Goal: Transaction & Acquisition: Book appointment/travel/reservation

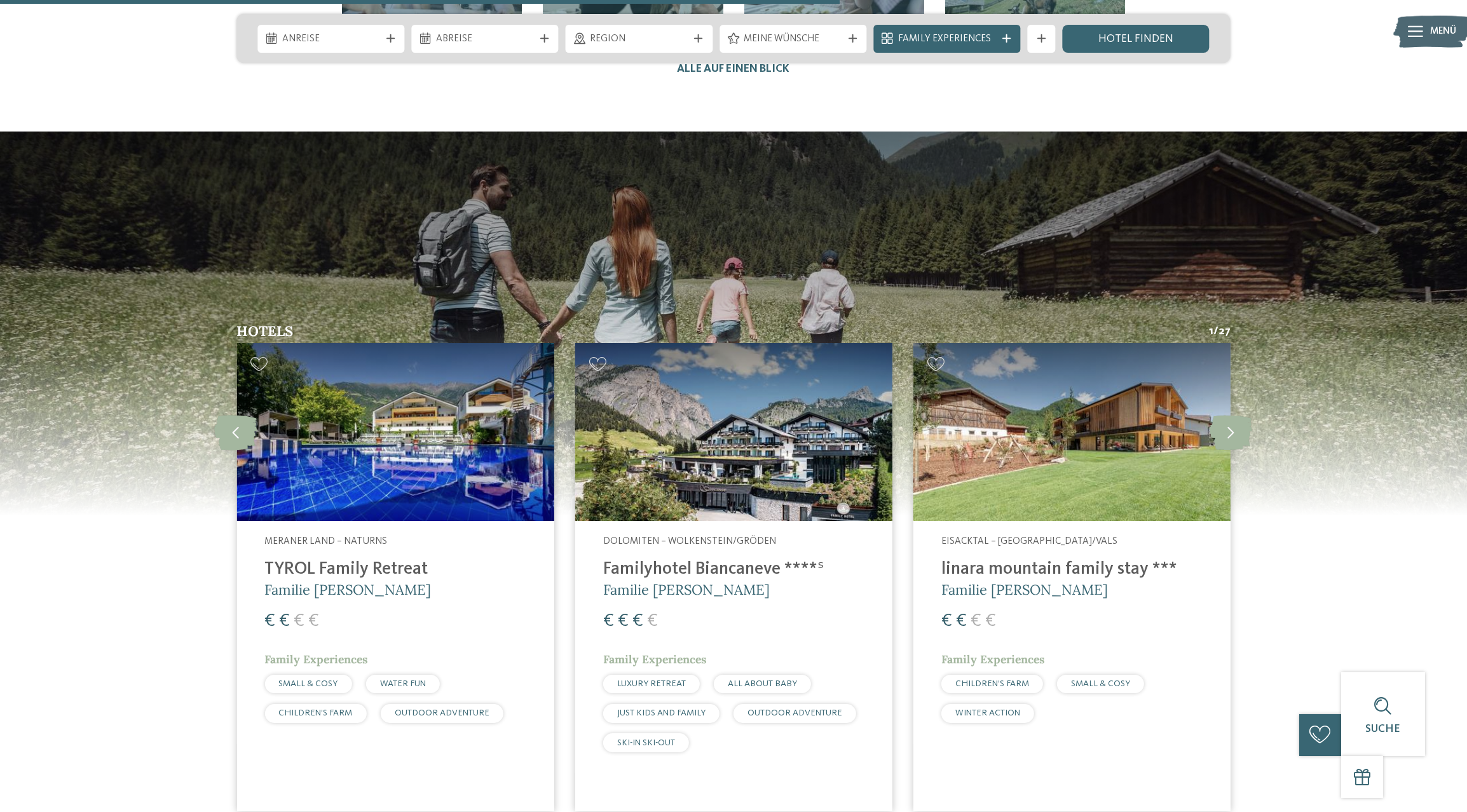
scroll to position [3707, 0]
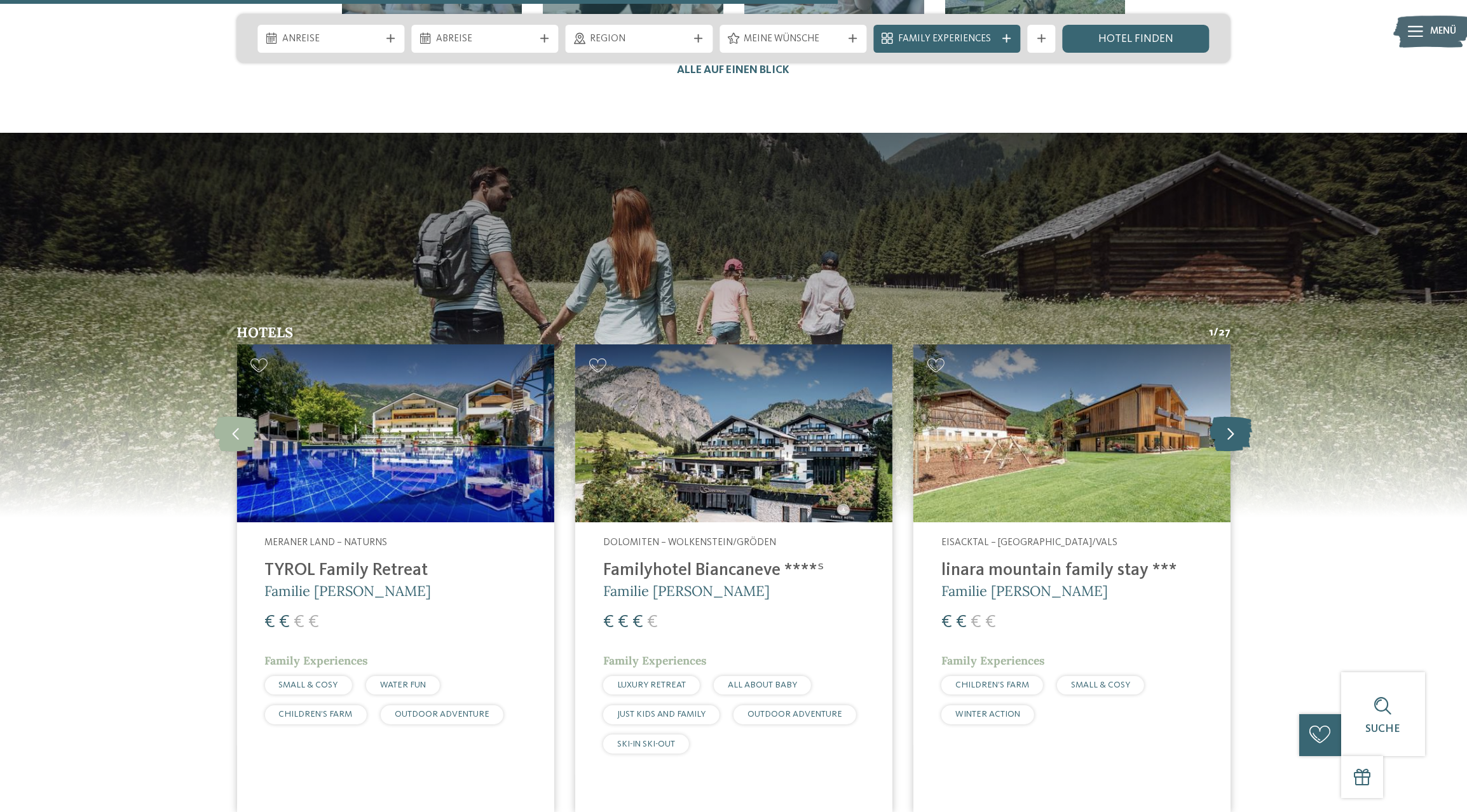
click at [1234, 416] on icon at bounding box center [1231, 433] width 43 height 35
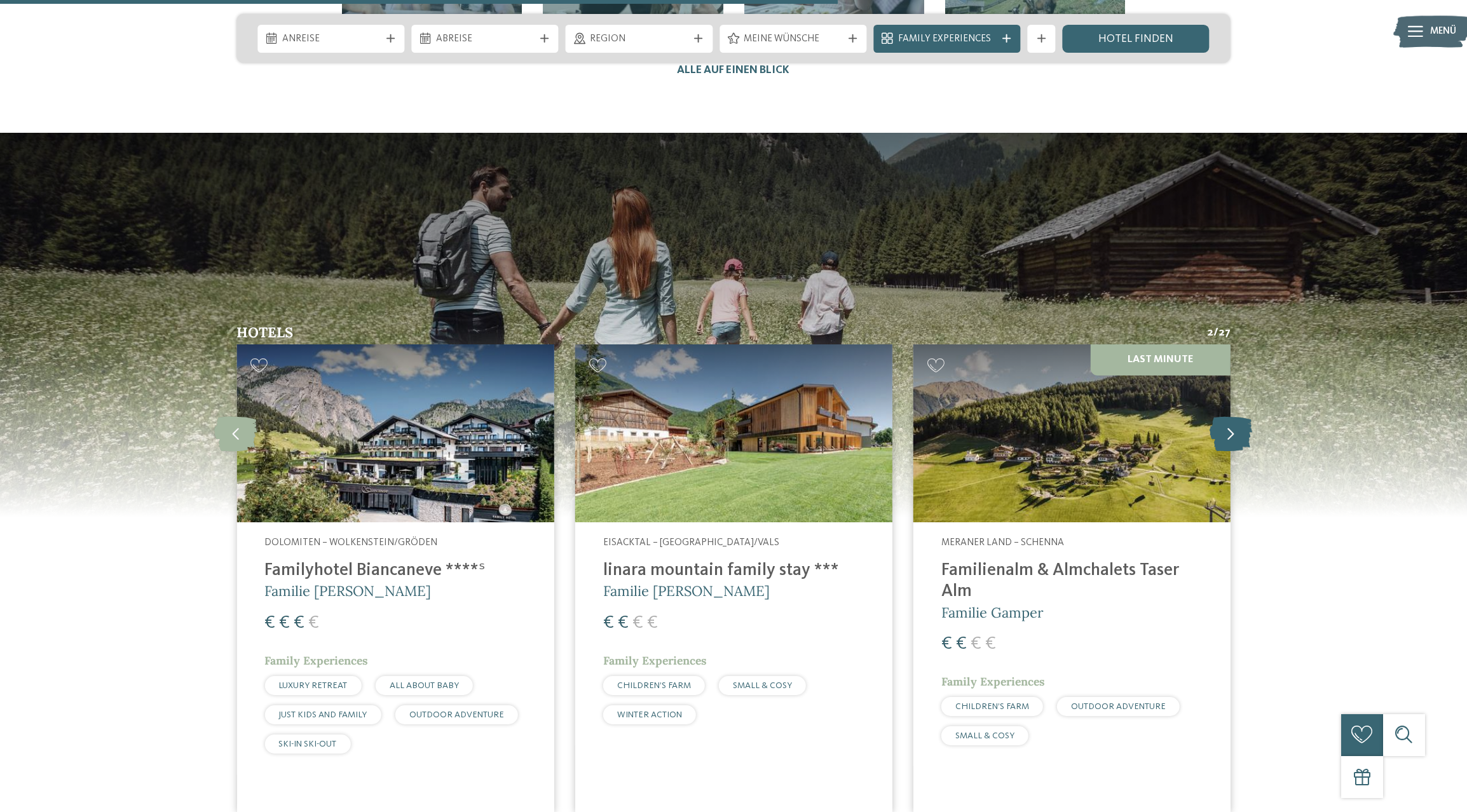
click at [1234, 416] on icon at bounding box center [1231, 433] width 43 height 35
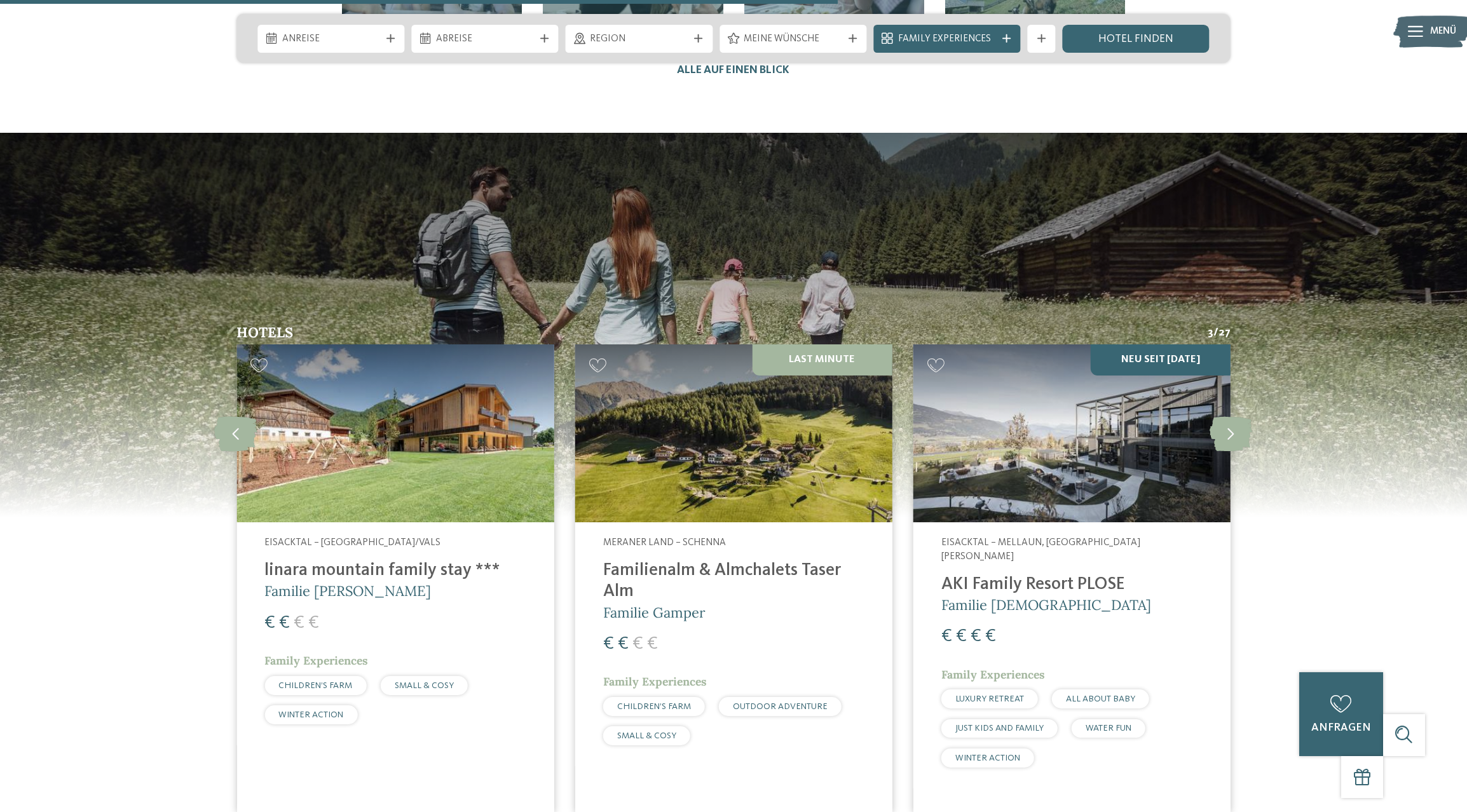
click at [1113, 391] on img at bounding box center [1072, 433] width 317 height 178
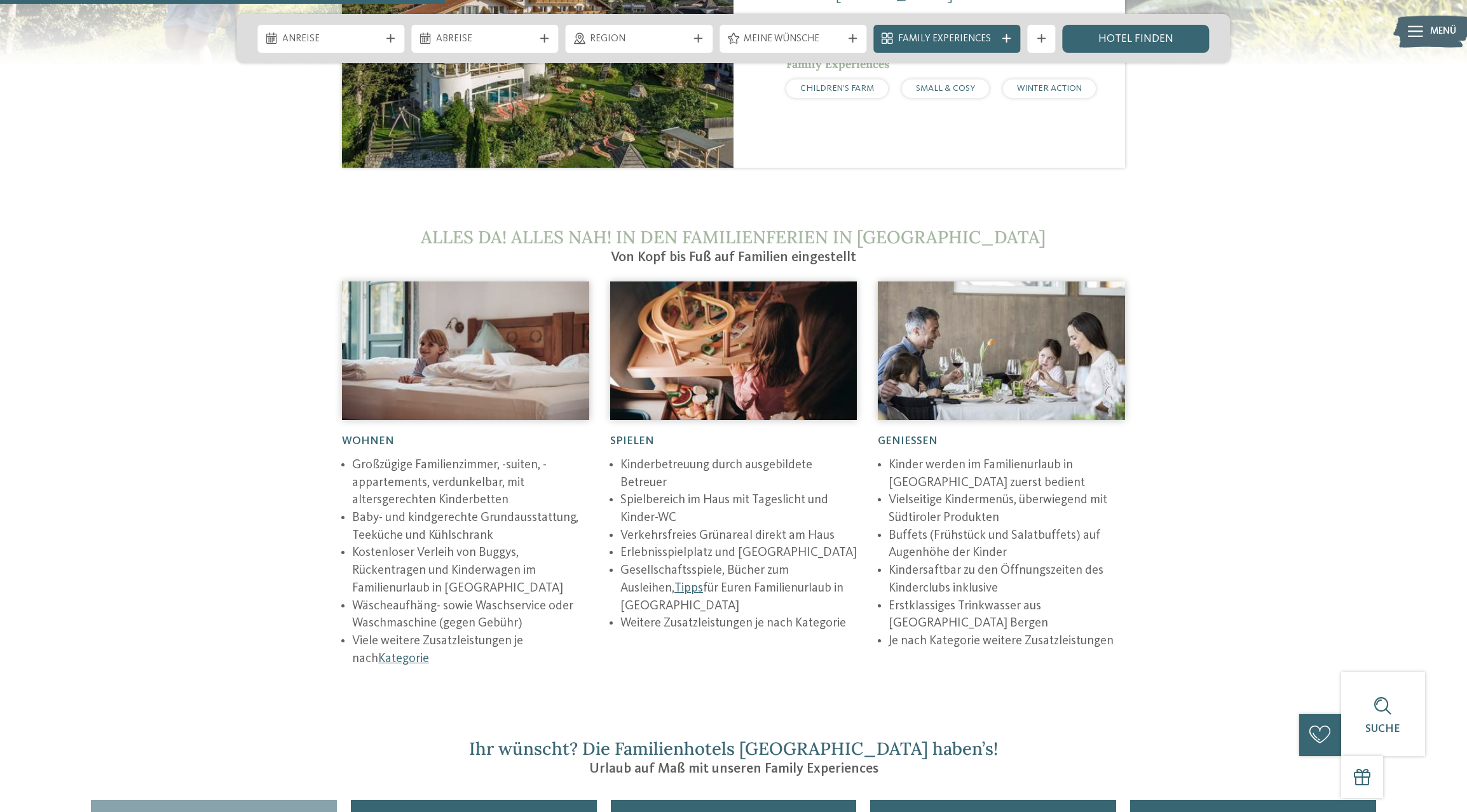
scroll to position [1969, 0]
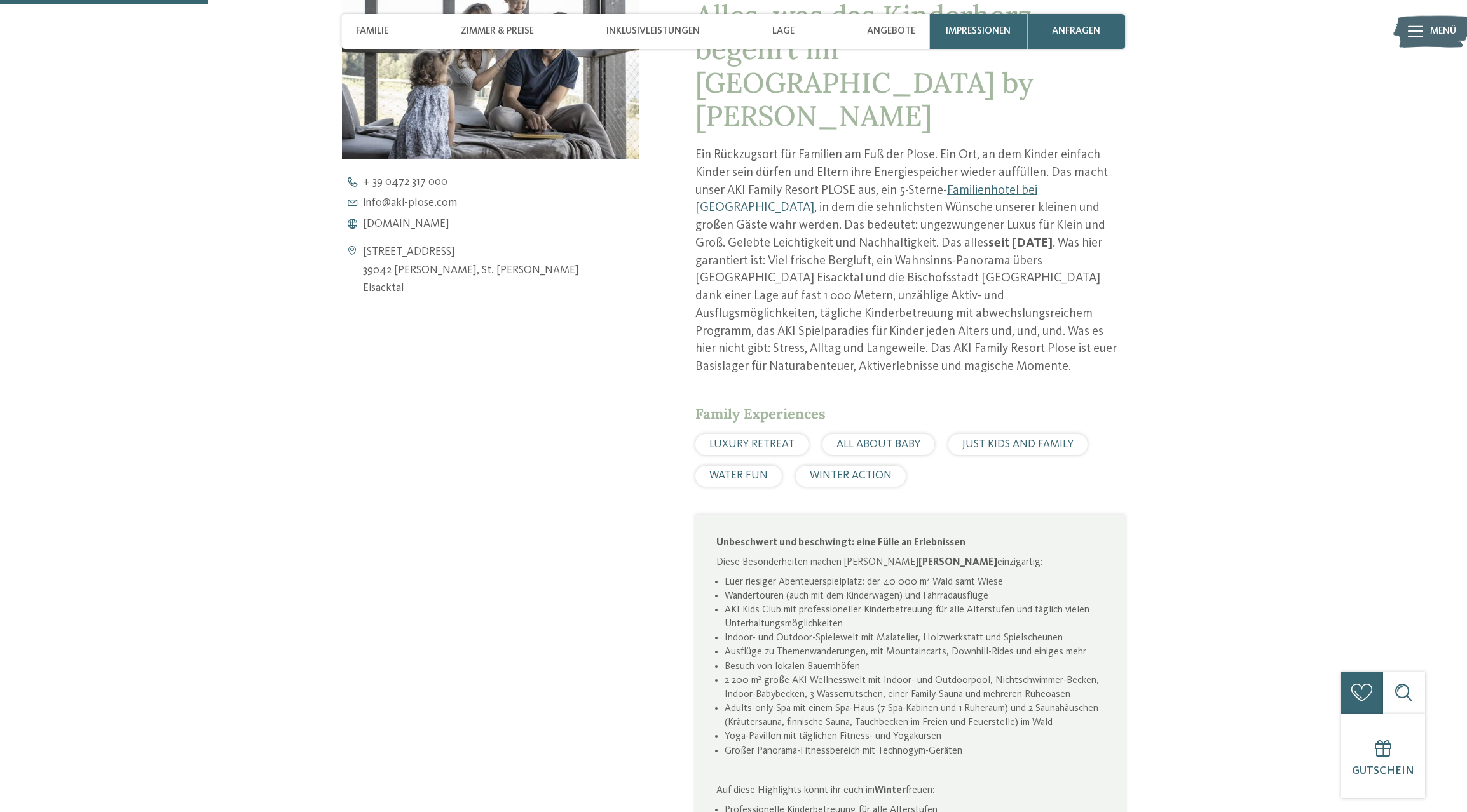
scroll to position [656, 0]
click at [424, 224] on span "www.aki-plose.com" at bounding box center [406, 225] width 86 height 11
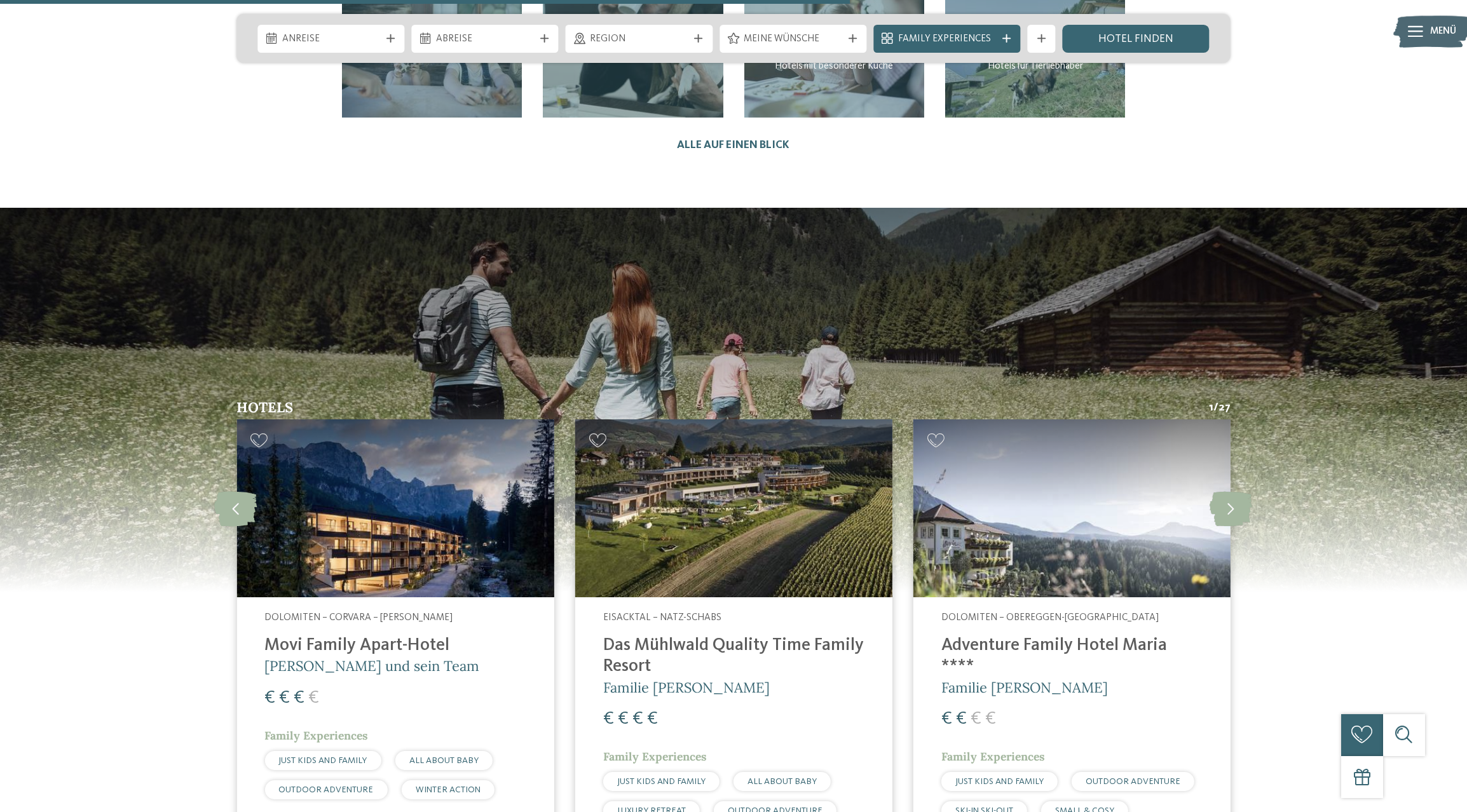
scroll to position [3816, 0]
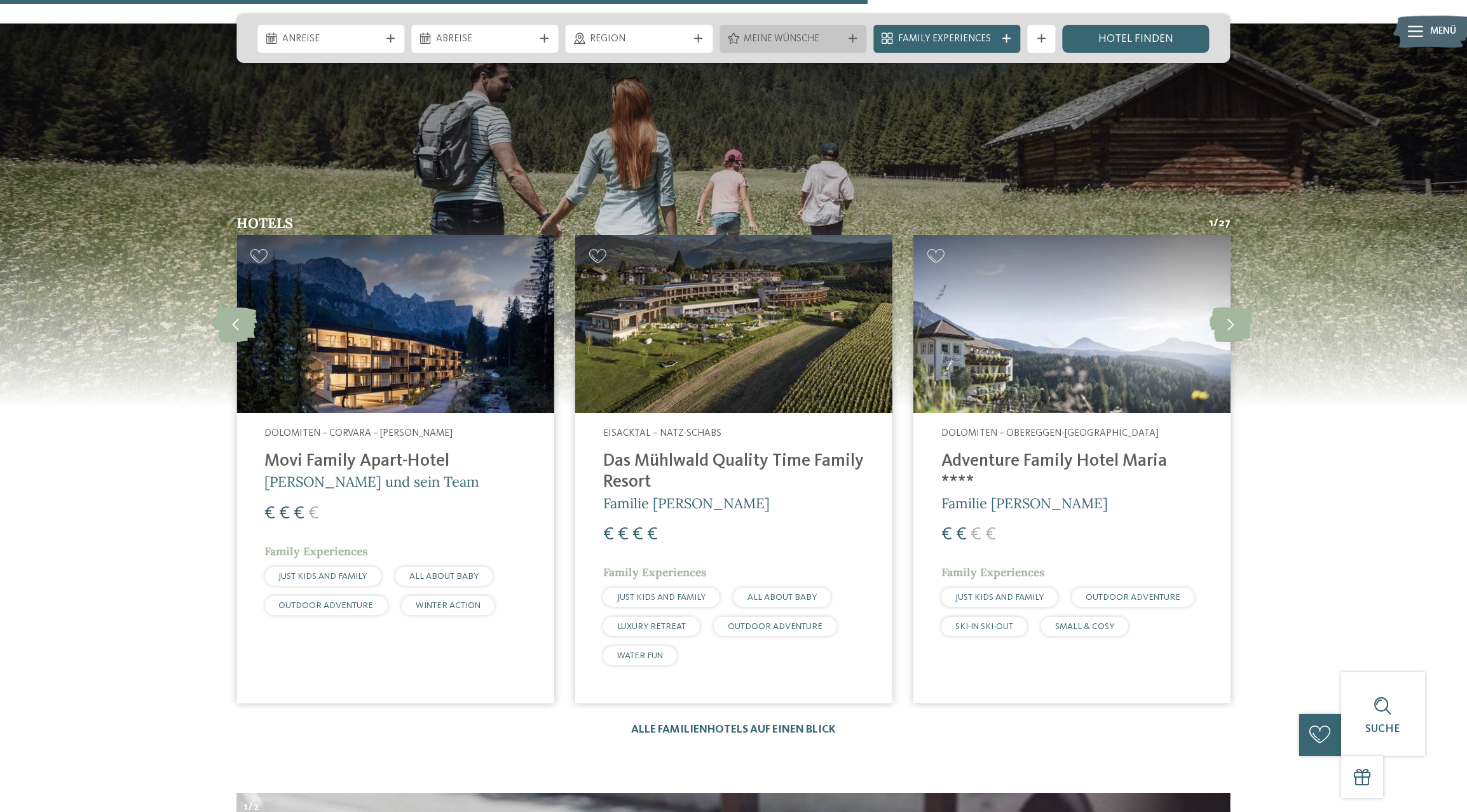
click at [814, 40] on span "Meine Wünsche" at bounding box center [792, 39] width 98 height 14
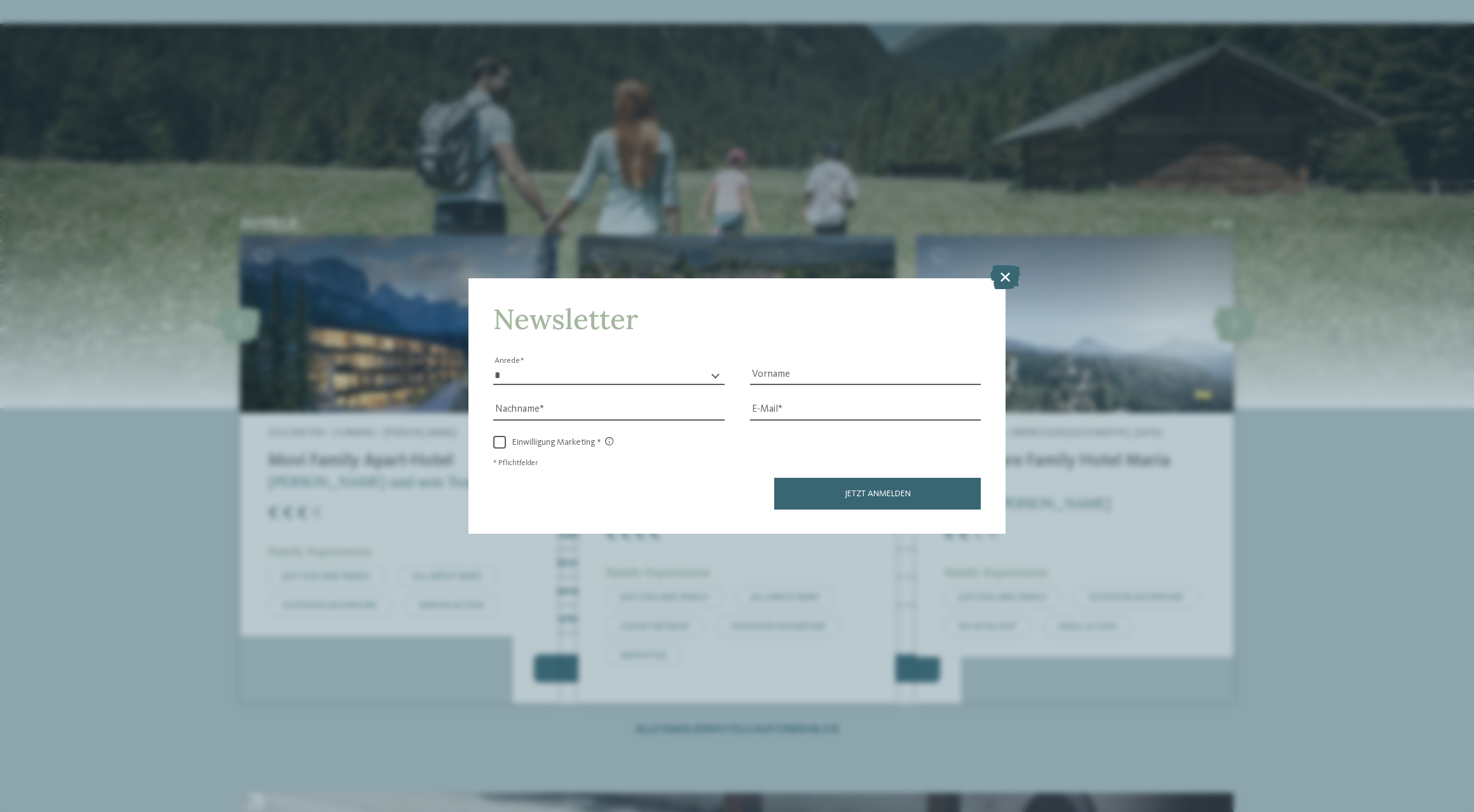
click at [1003, 265] on icon at bounding box center [1005, 277] width 30 height 24
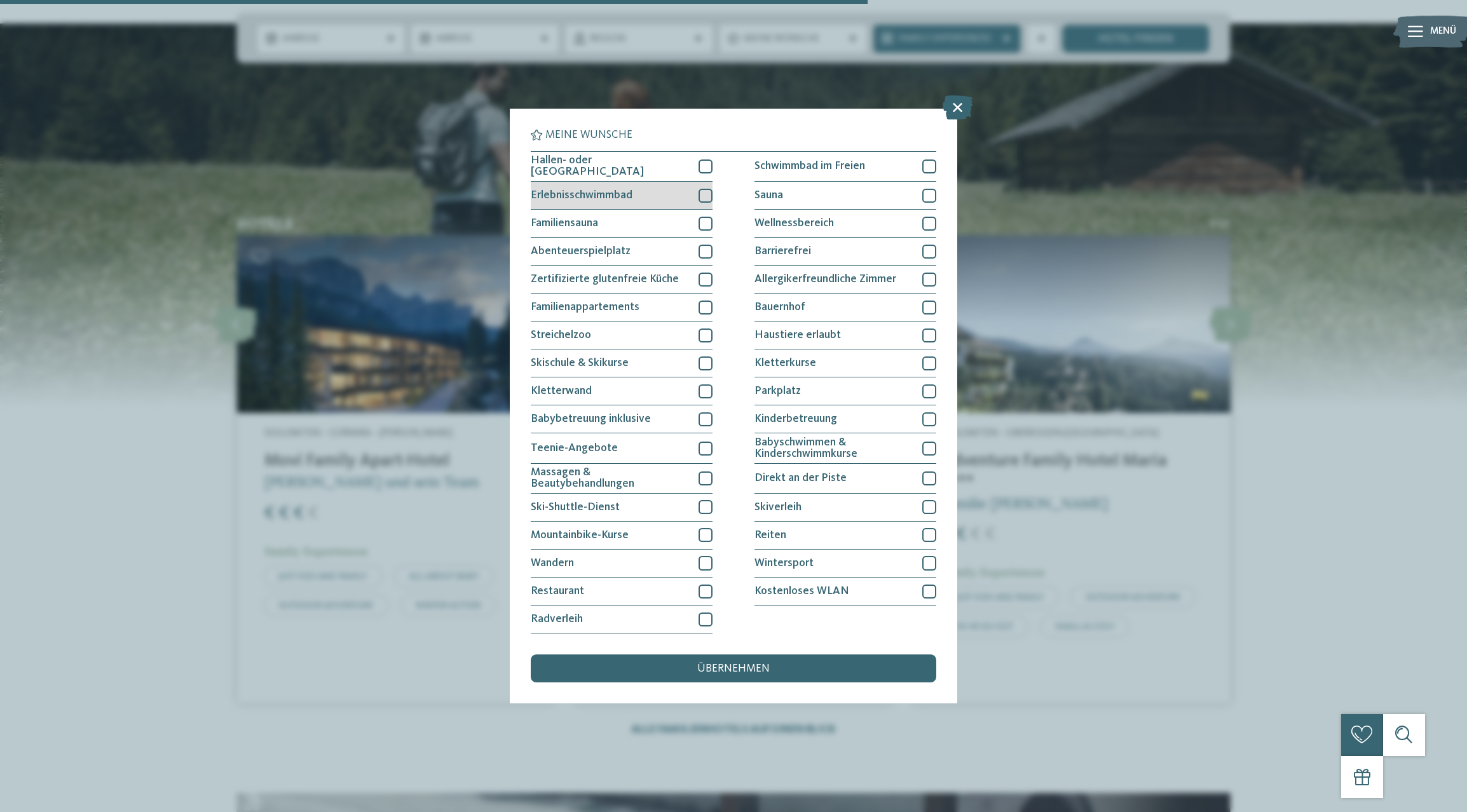
click at [703, 189] on div at bounding box center [706, 196] width 14 height 14
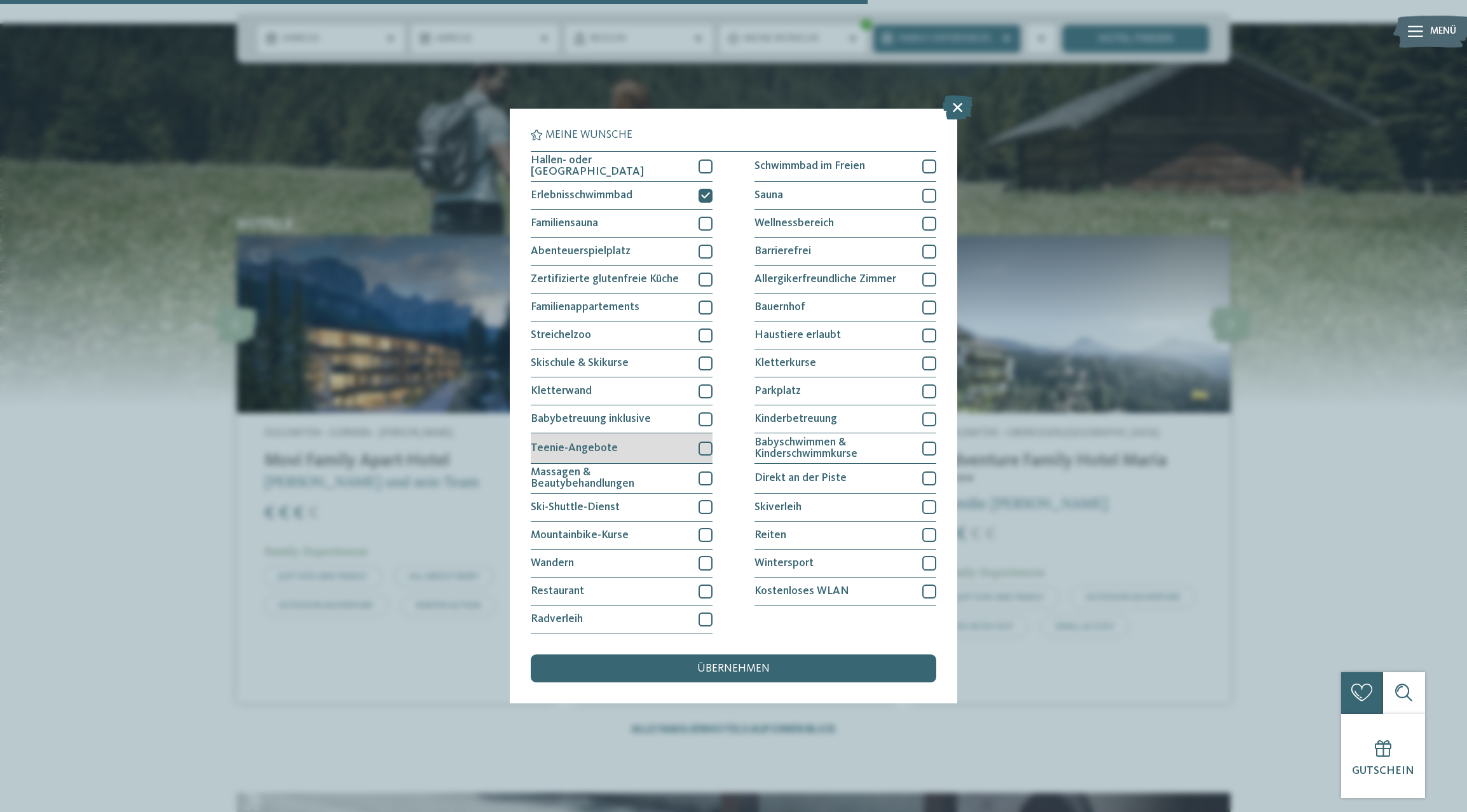
click at [708, 442] on div at bounding box center [706, 449] width 14 height 14
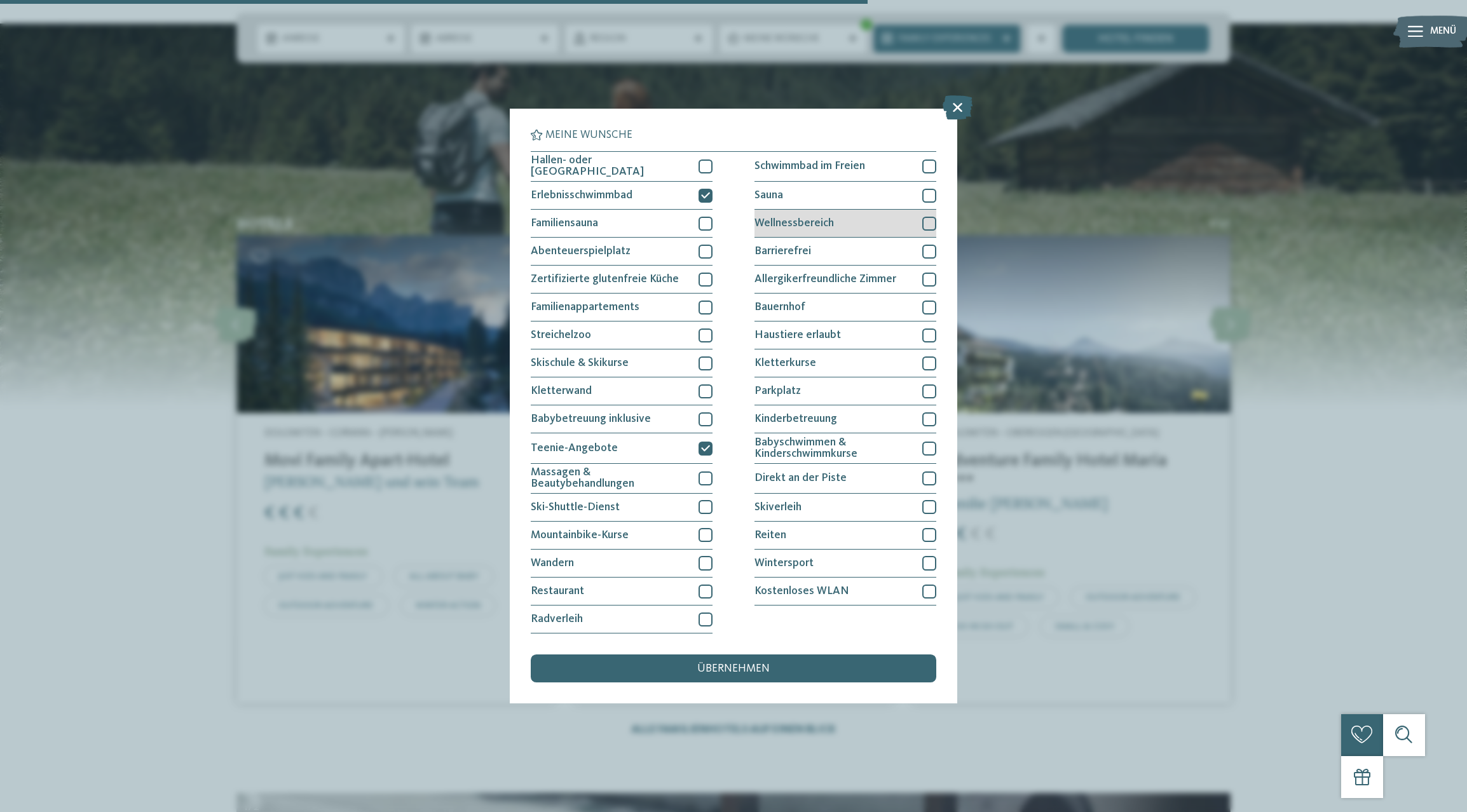
click at [926, 217] on div at bounding box center [929, 224] width 14 height 14
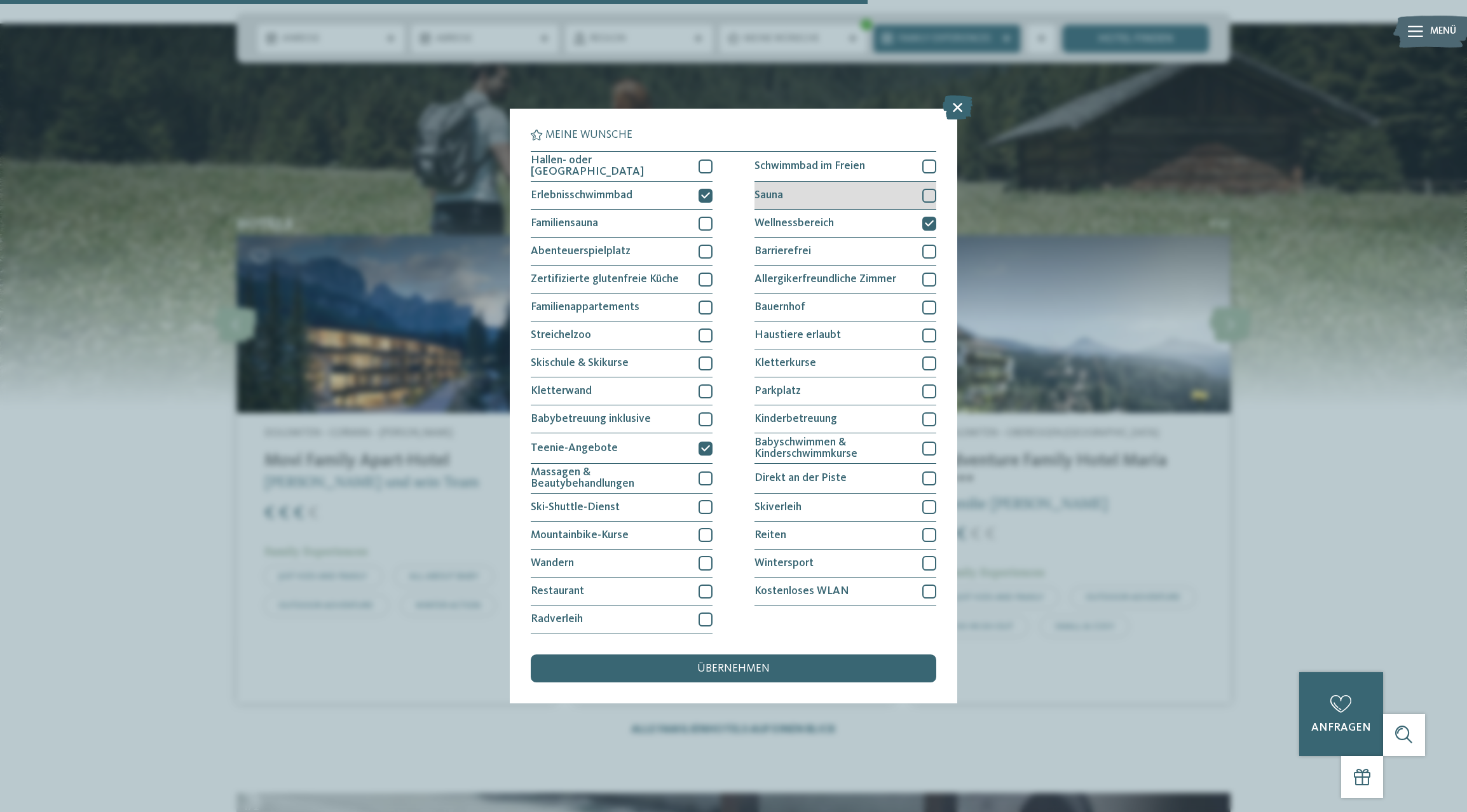
click at [929, 189] on div at bounding box center [929, 196] width 14 height 14
click at [930, 160] on div at bounding box center [929, 167] width 14 height 14
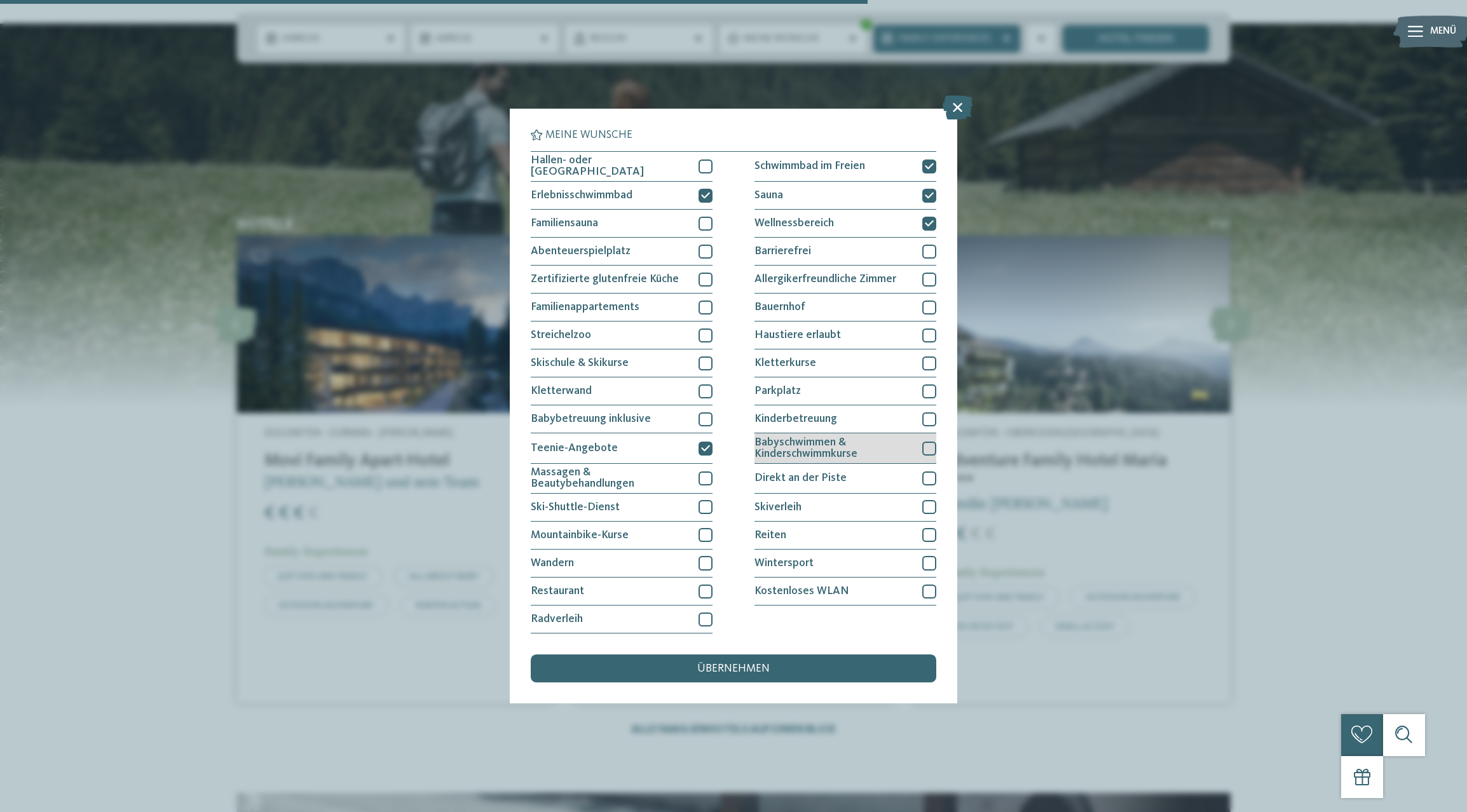
scroll to position [1, 0]
click at [928, 384] on div at bounding box center [929, 391] width 14 height 14
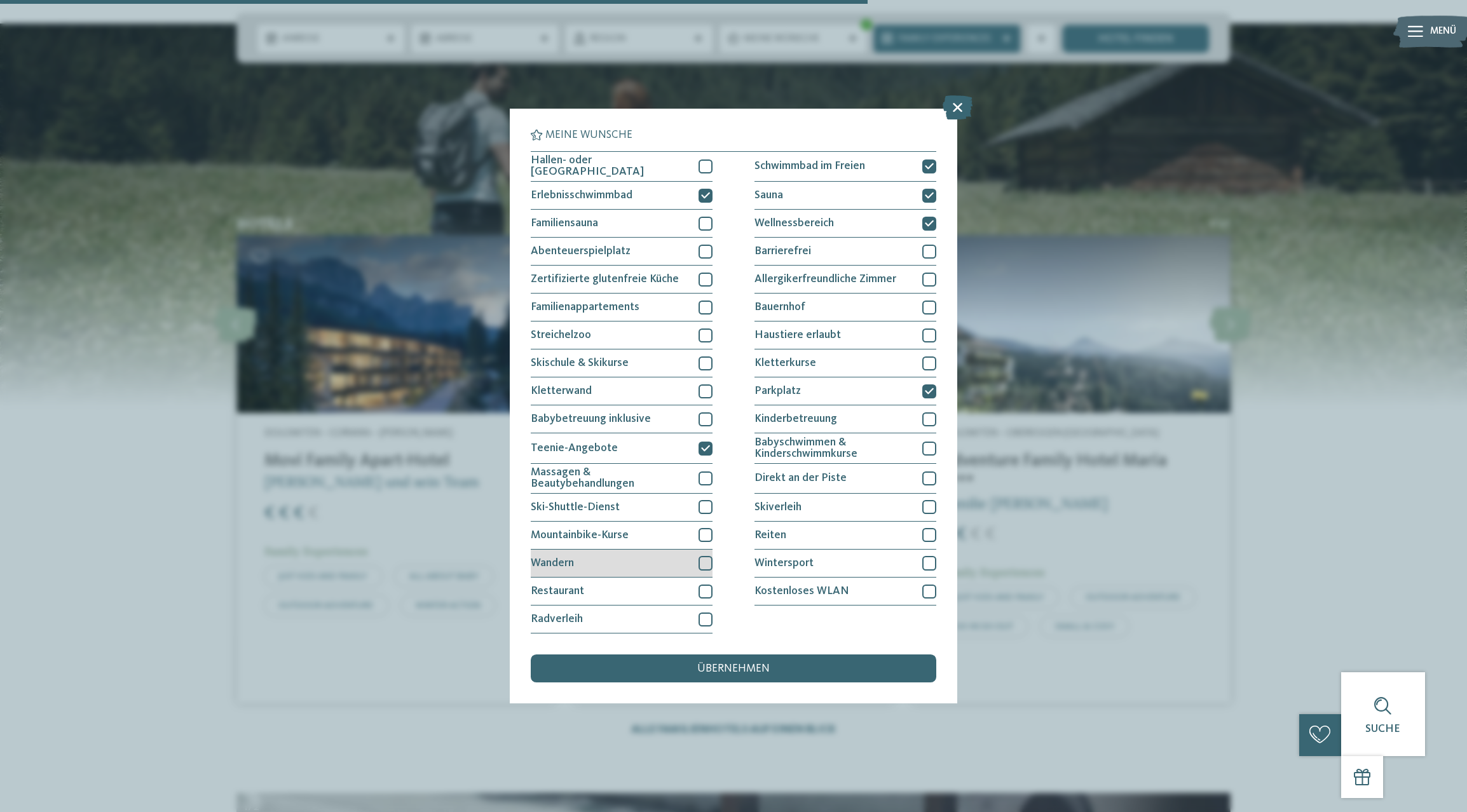
click at [705, 556] on div at bounding box center [706, 563] width 14 height 14
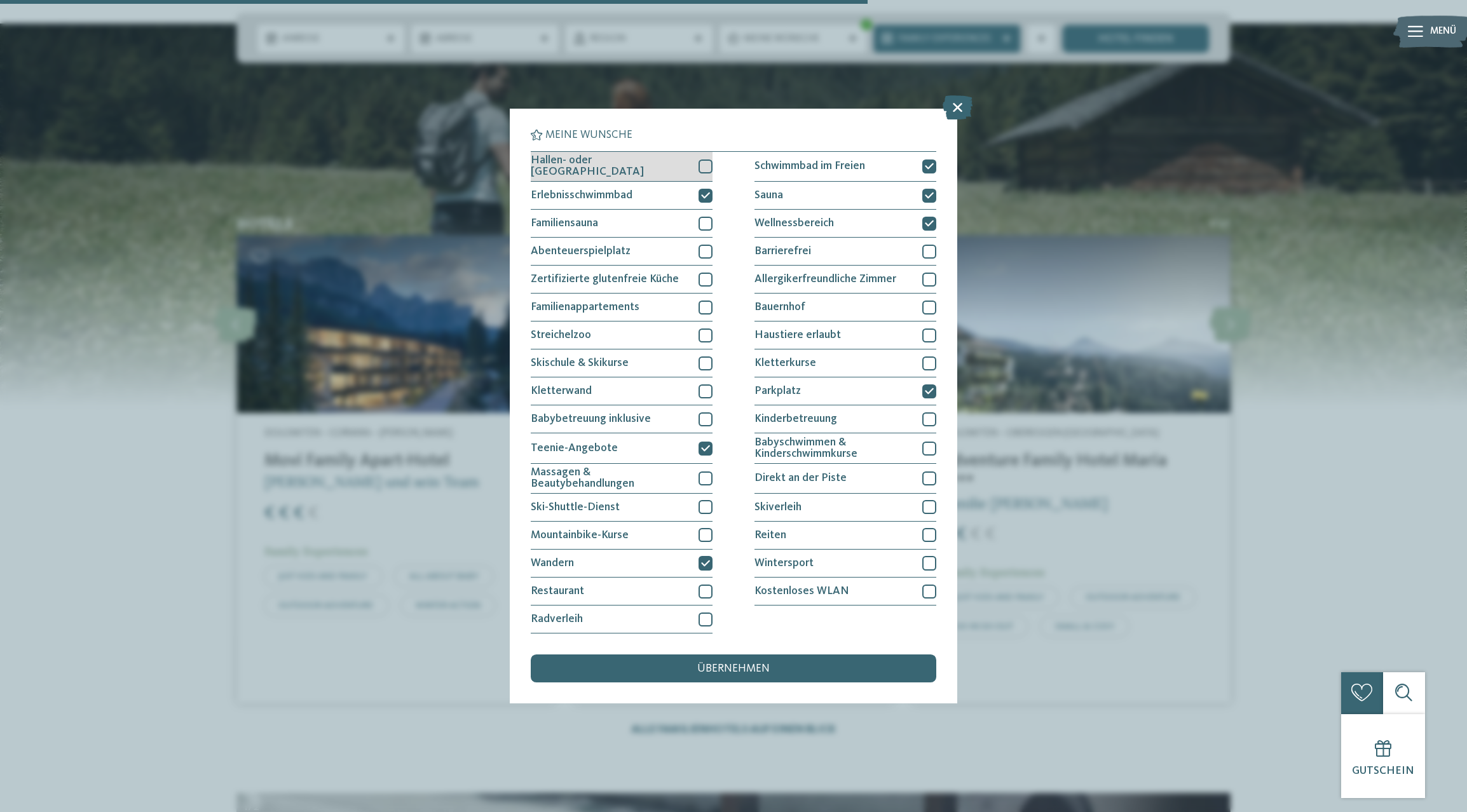
click at [705, 160] on div at bounding box center [706, 167] width 14 height 14
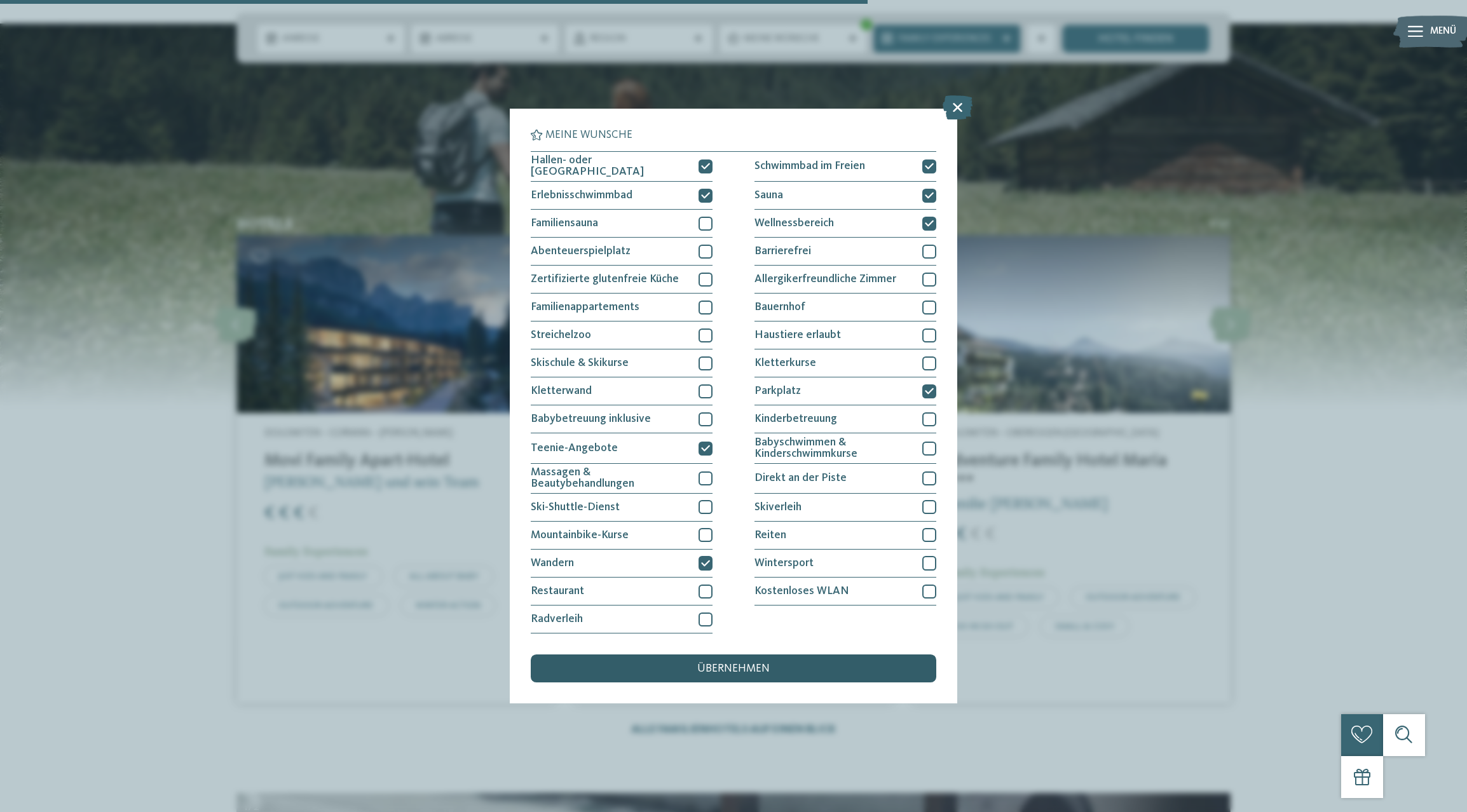
click at [761, 664] on span "übernehmen" at bounding box center [734, 669] width 73 height 11
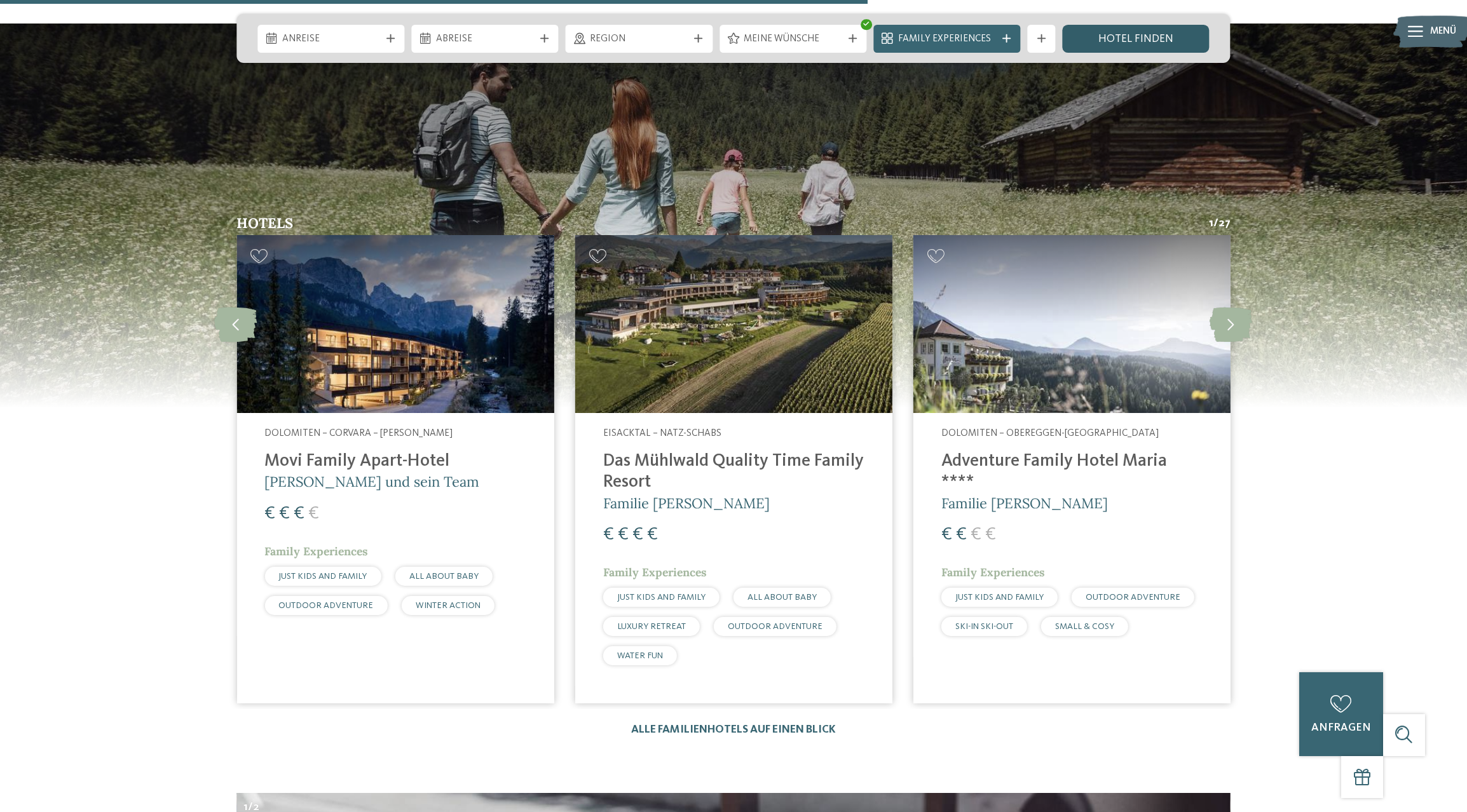
click at [1116, 36] on link "Hotel finden" at bounding box center [1136, 38] width 147 height 28
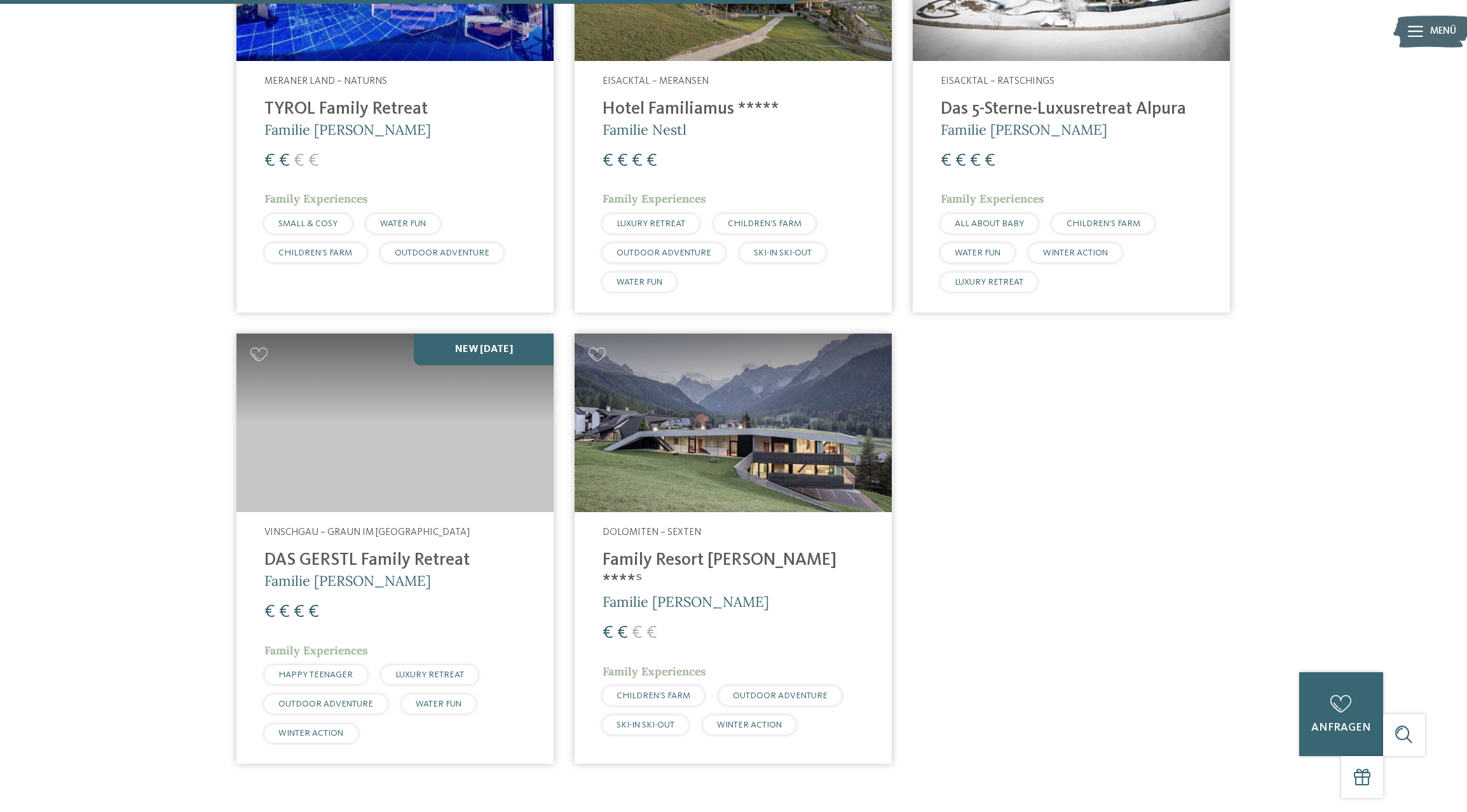
scroll to position [1191, 0]
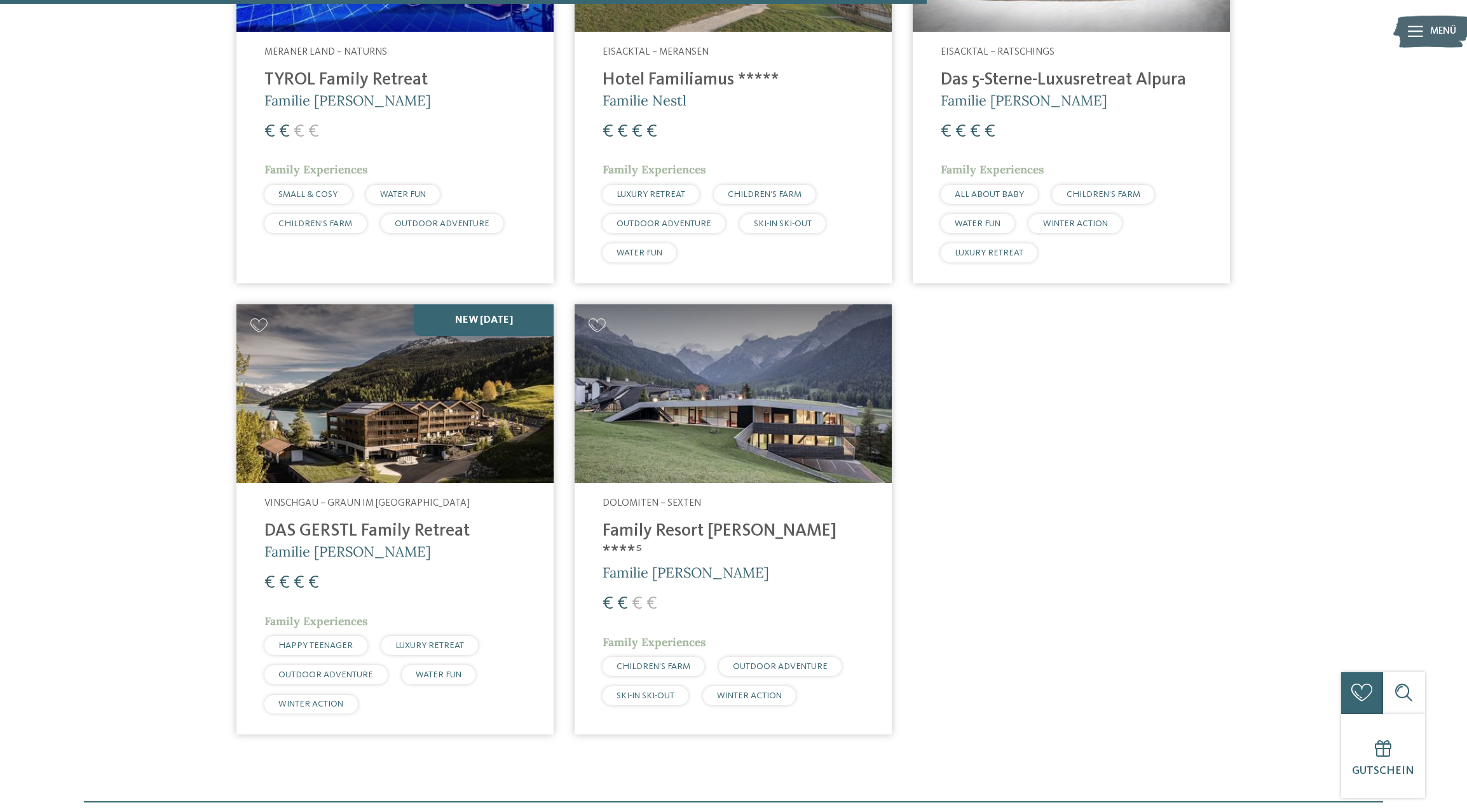
click at [495, 362] on img at bounding box center [395, 394] width 317 height 178
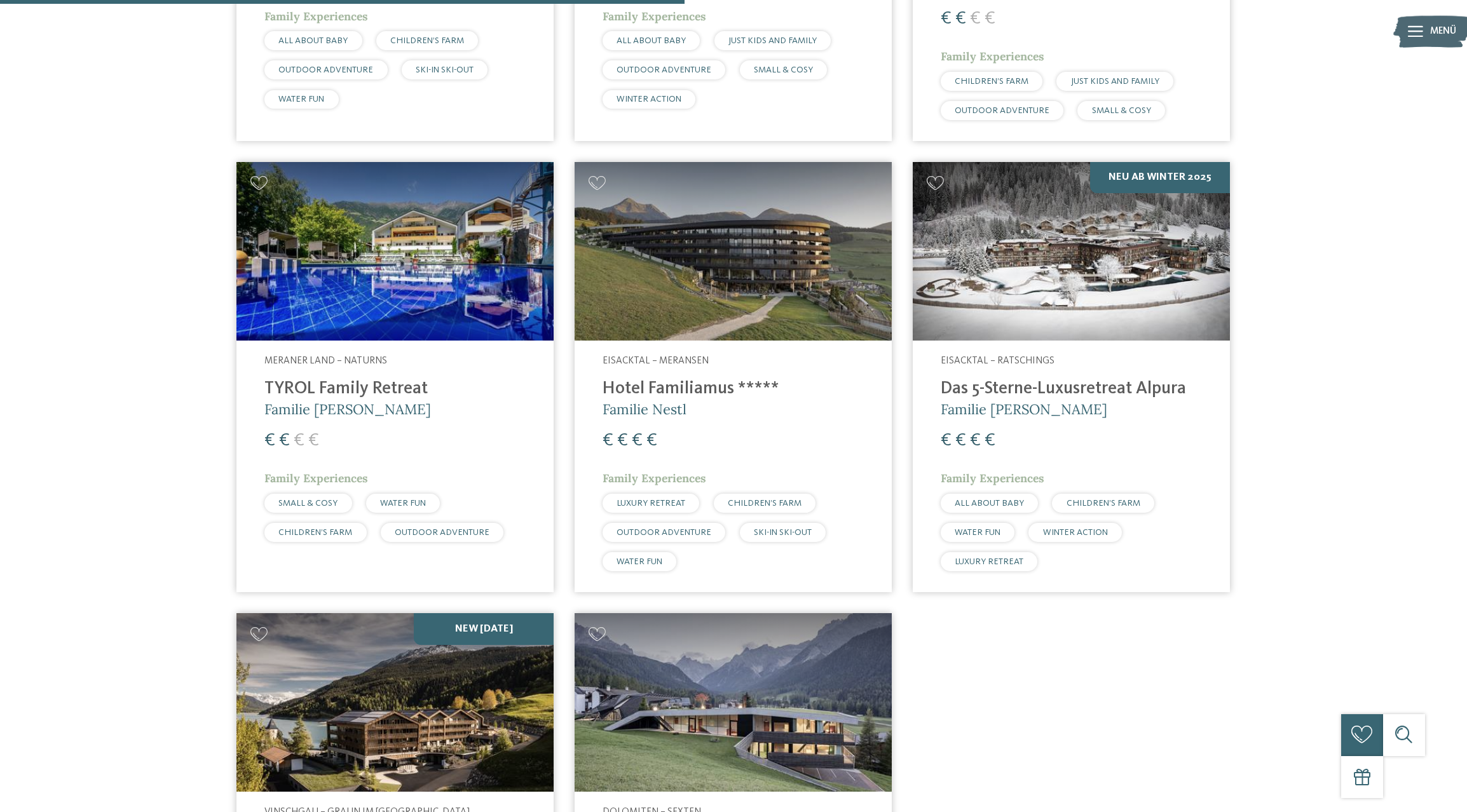
scroll to position [878, 0]
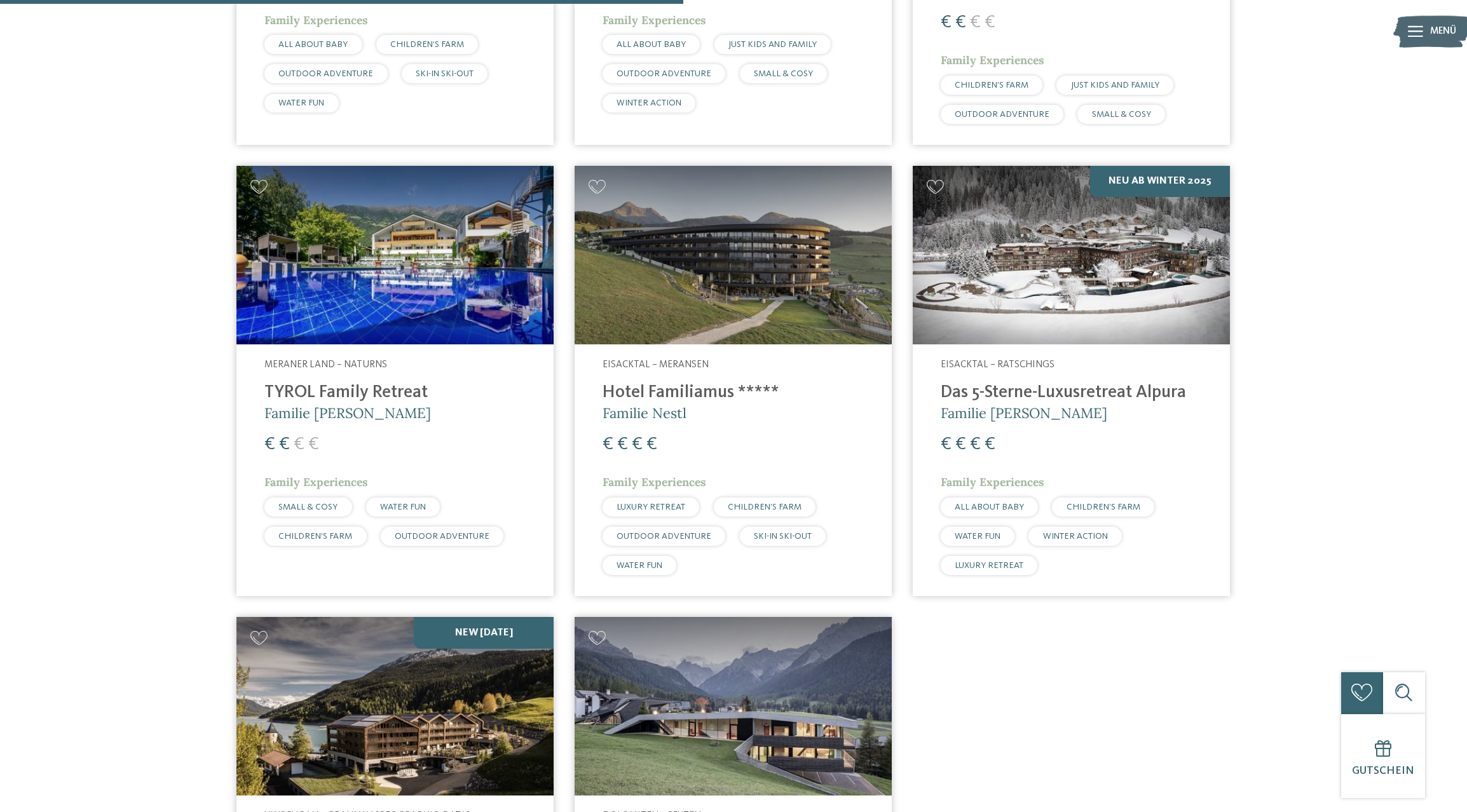
click at [1075, 300] on img at bounding box center [1071, 255] width 317 height 178
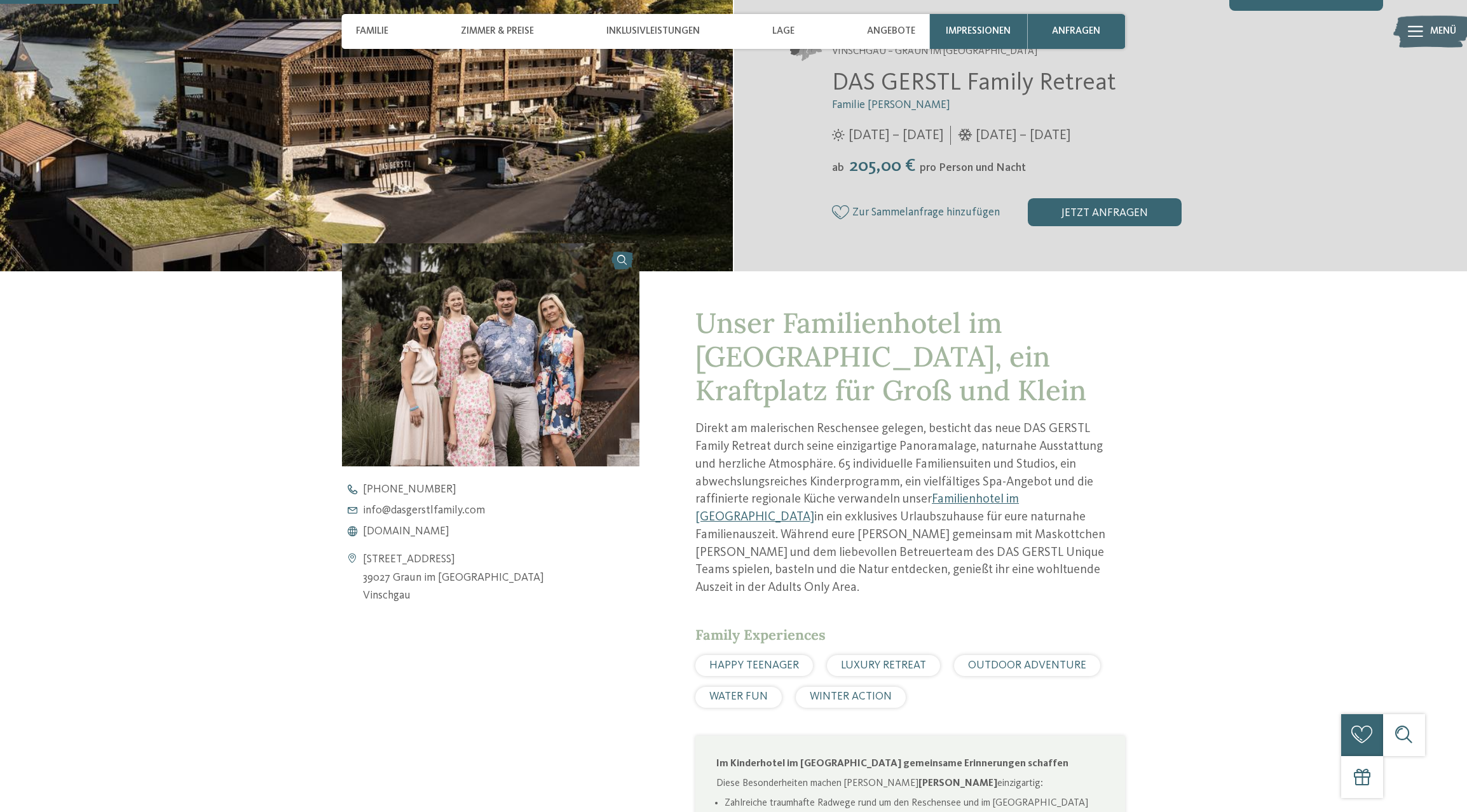
scroll to position [428, 0]
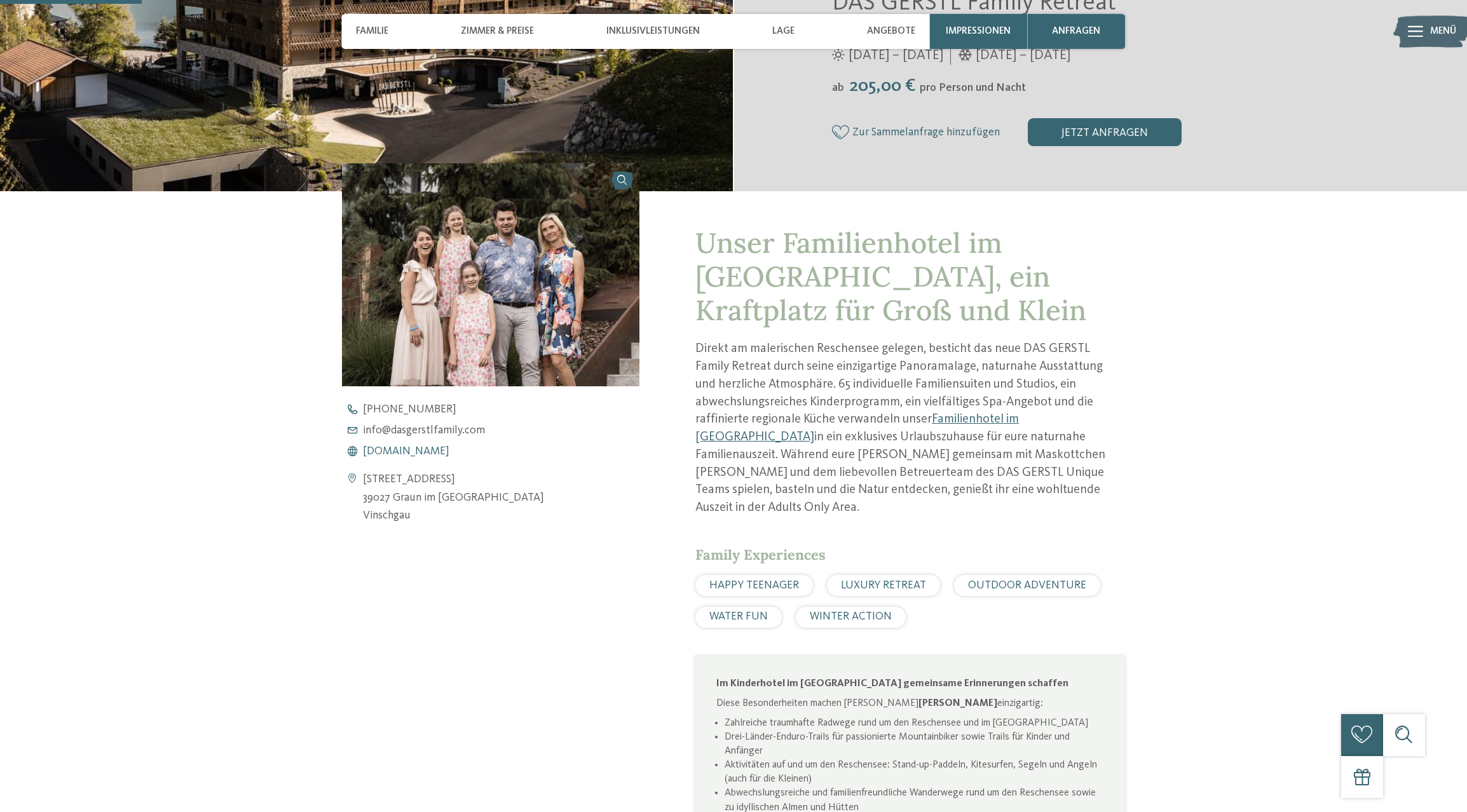
click at [449, 449] on span "www.dasgerstlfamily.com" at bounding box center [406, 452] width 86 height 11
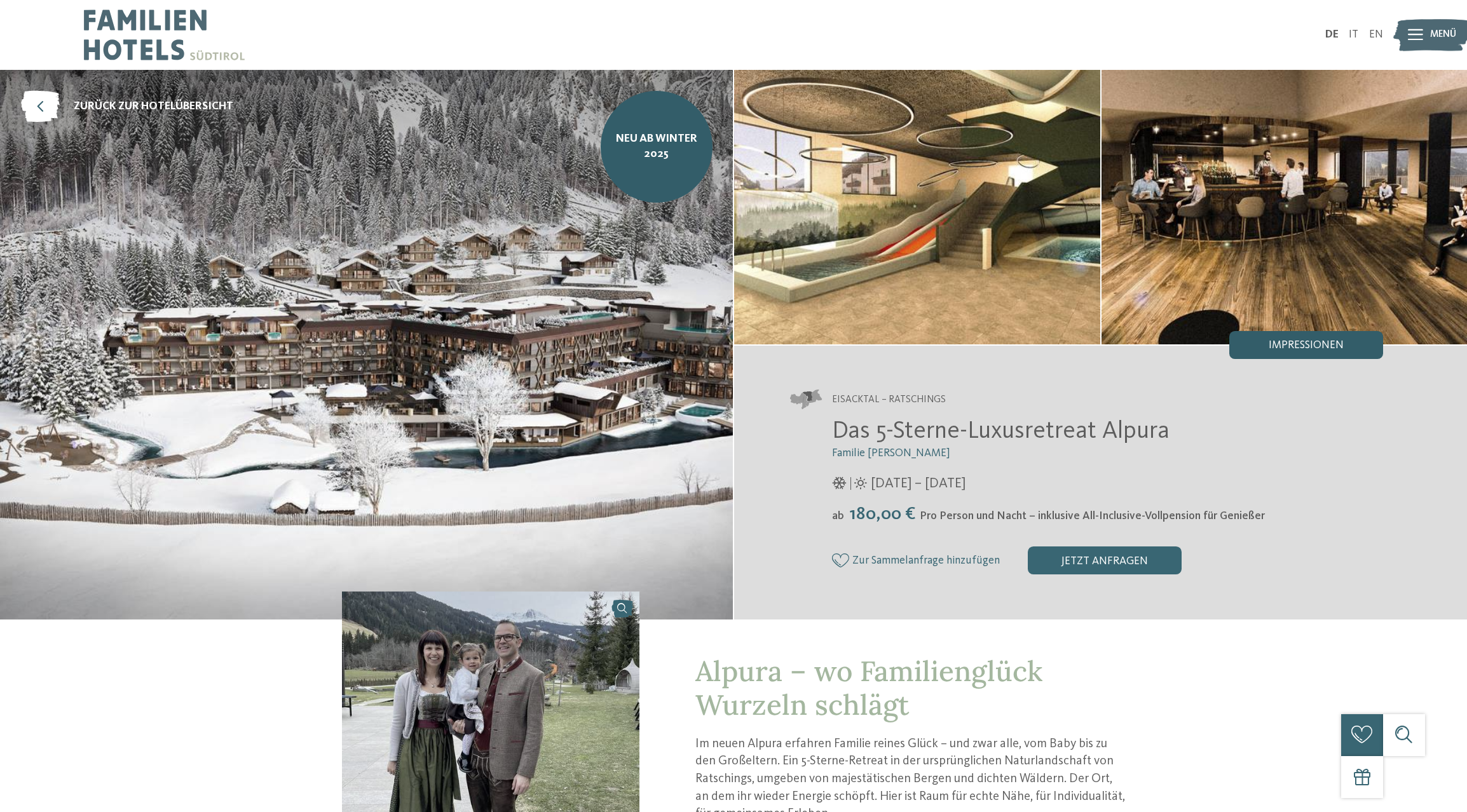
click at [1345, 350] on div "Impressionen" at bounding box center [1307, 344] width 154 height 28
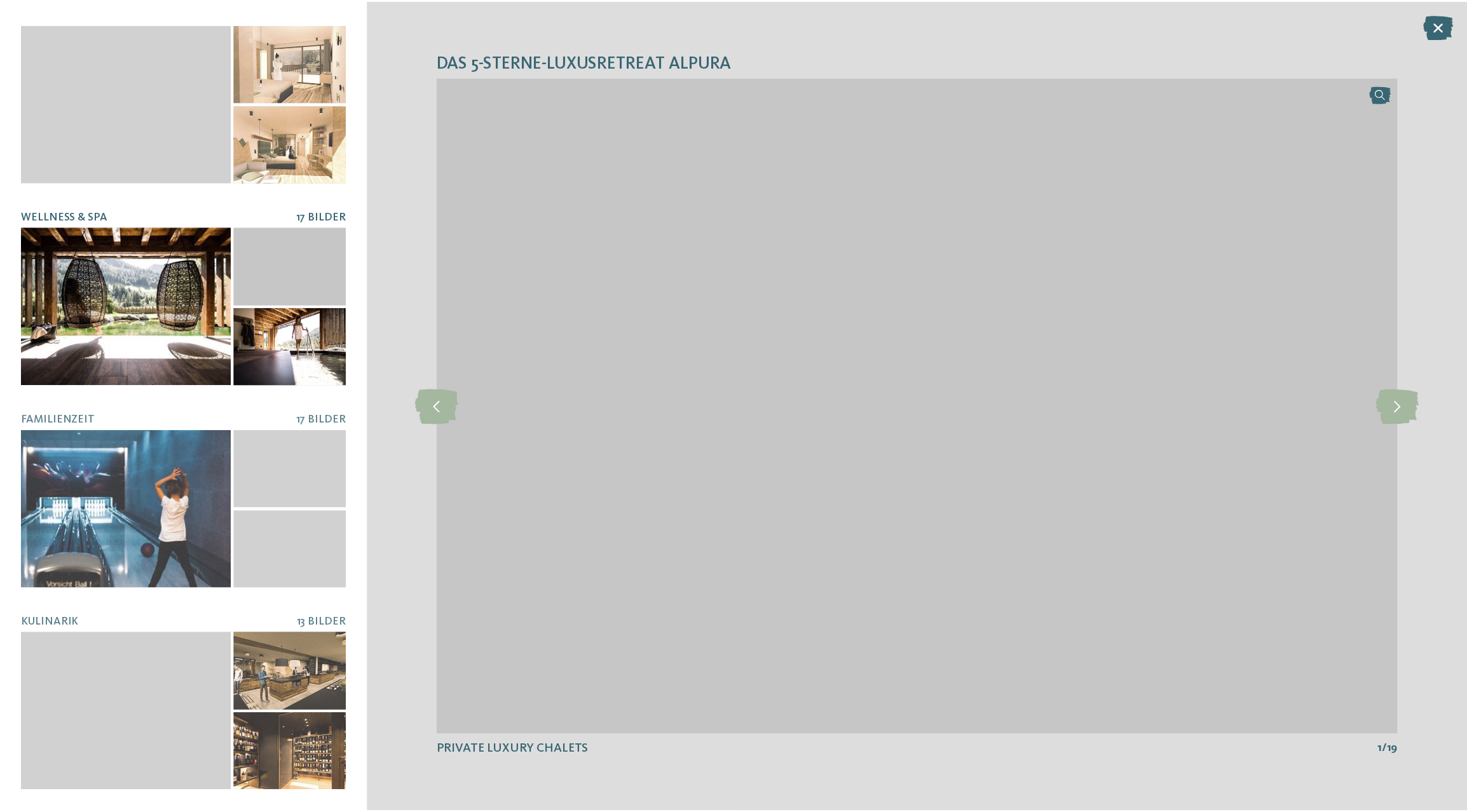
scroll to position [216, 0]
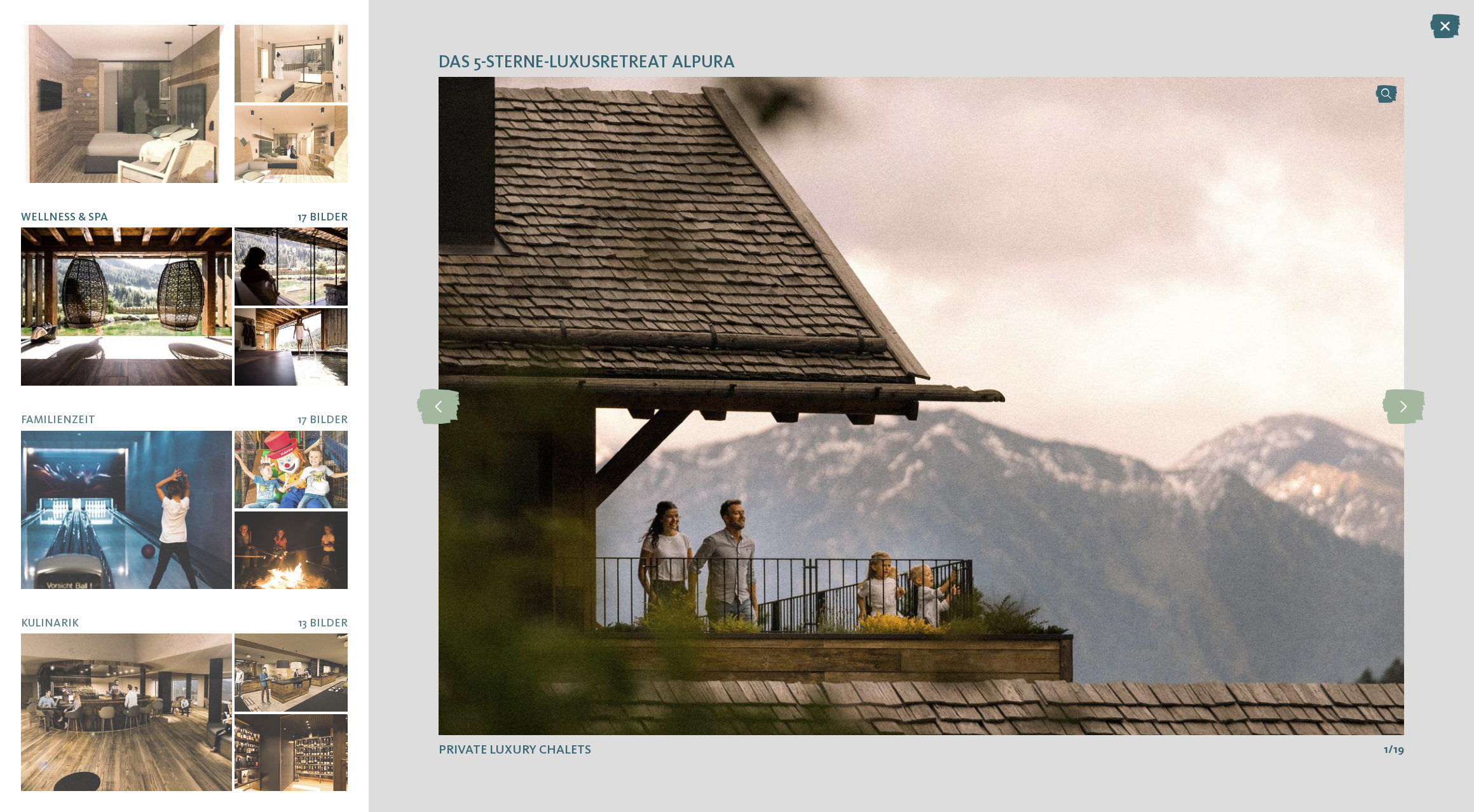
click at [261, 302] on div at bounding box center [291, 266] width 113 height 78
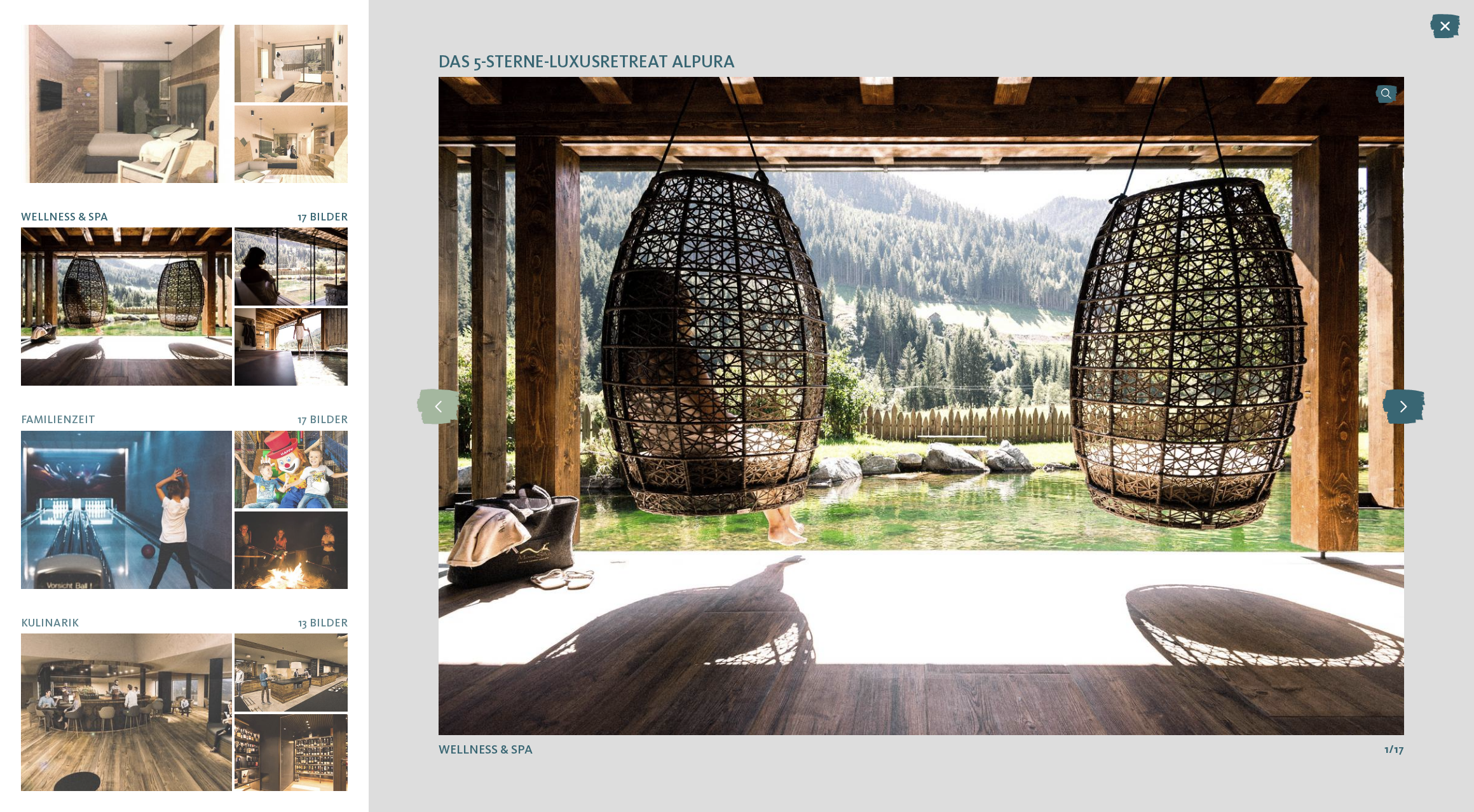
click at [1398, 407] on icon at bounding box center [1404, 406] width 43 height 35
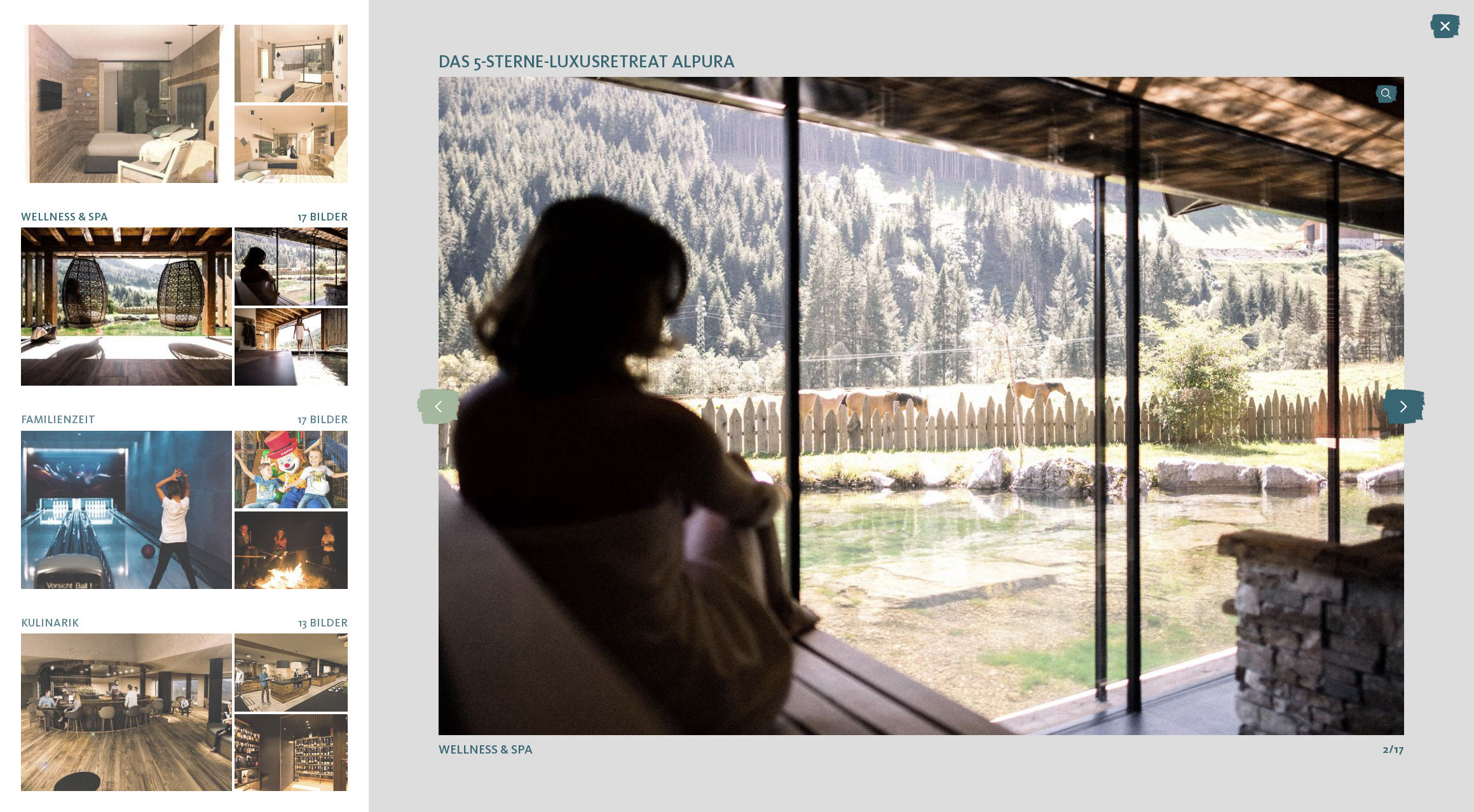
click at [1398, 407] on icon at bounding box center [1404, 406] width 43 height 35
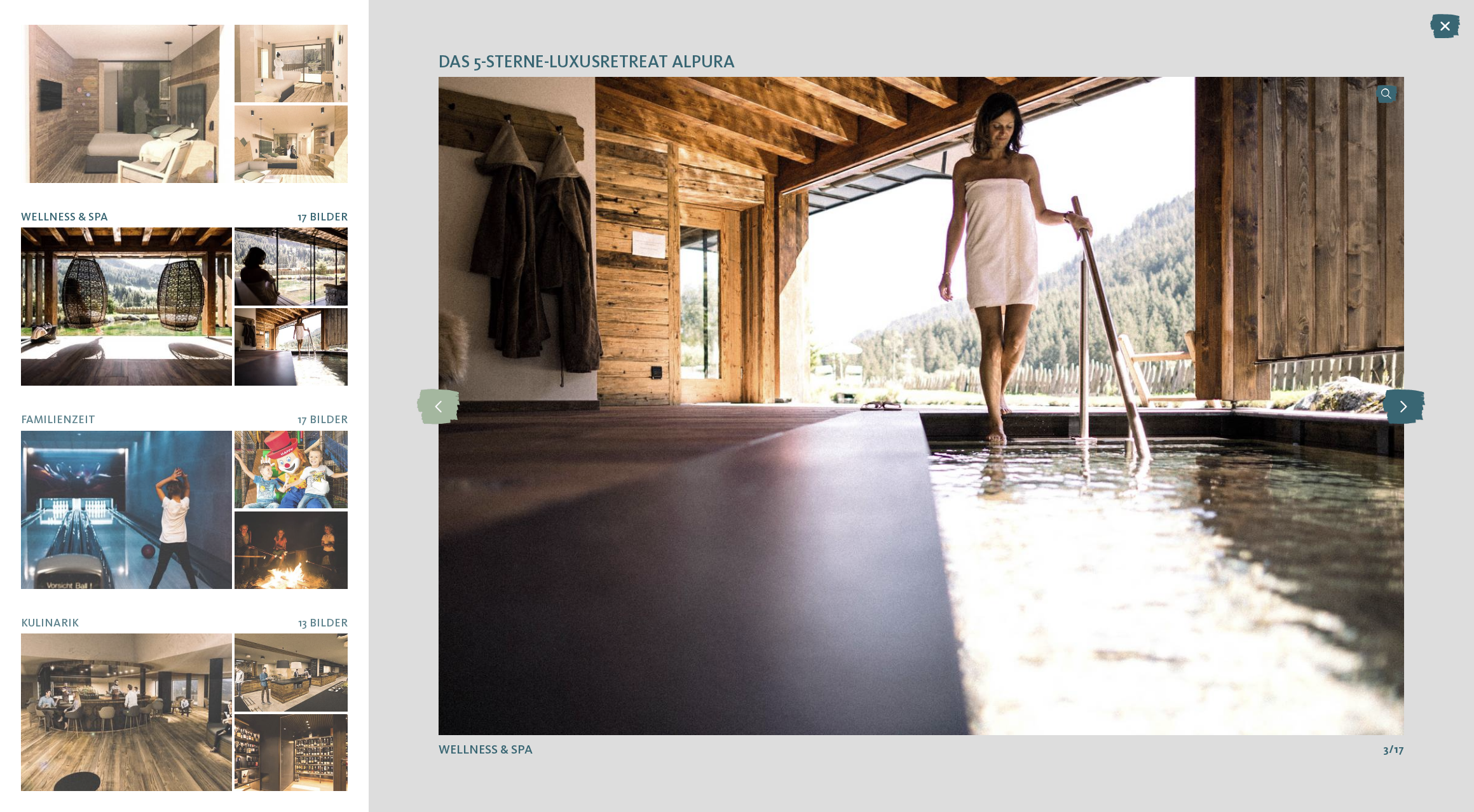
click at [1398, 407] on icon at bounding box center [1404, 406] width 43 height 35
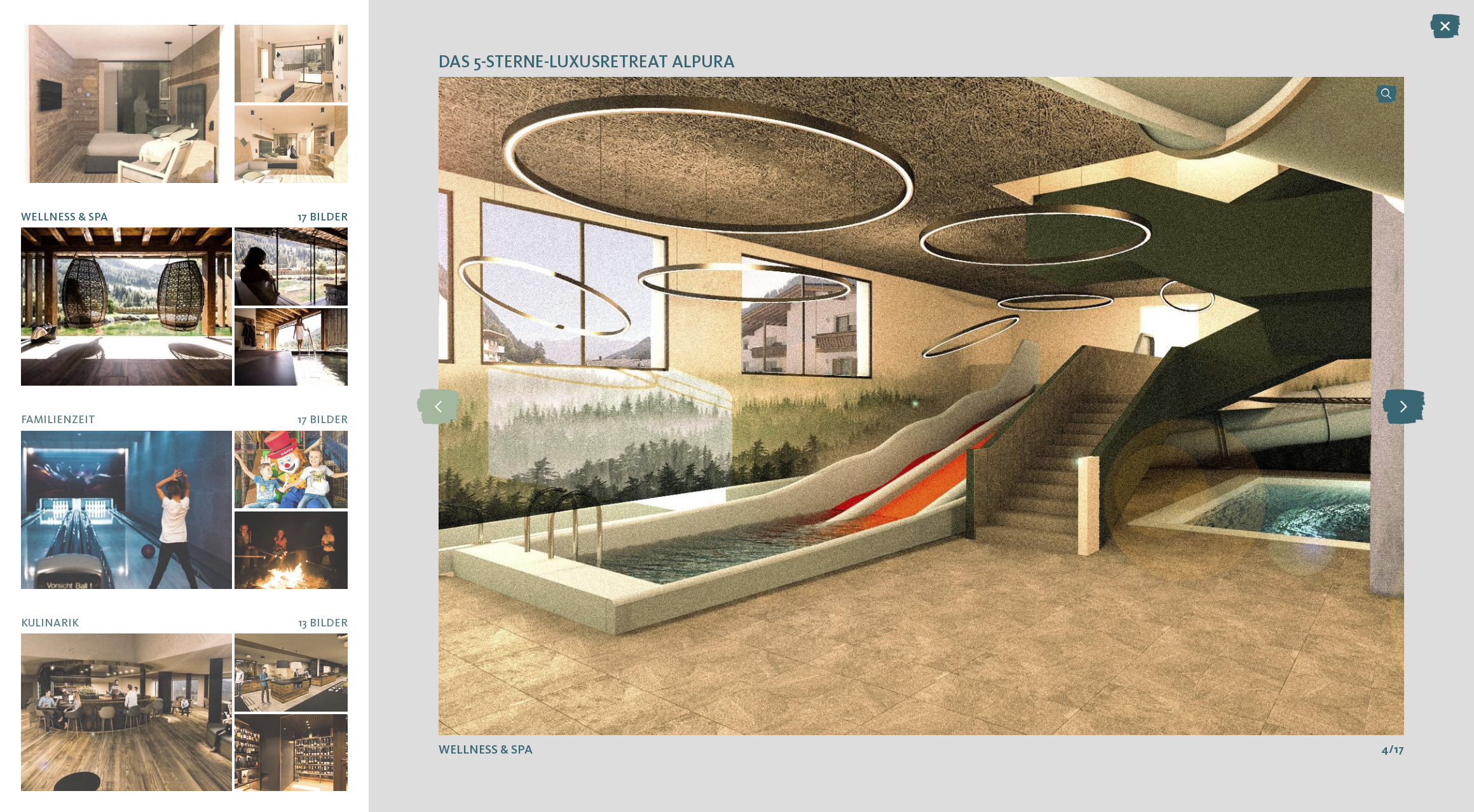
click at [1398, 407] on icon at bounding box center [1404, 406] width 43 height 35
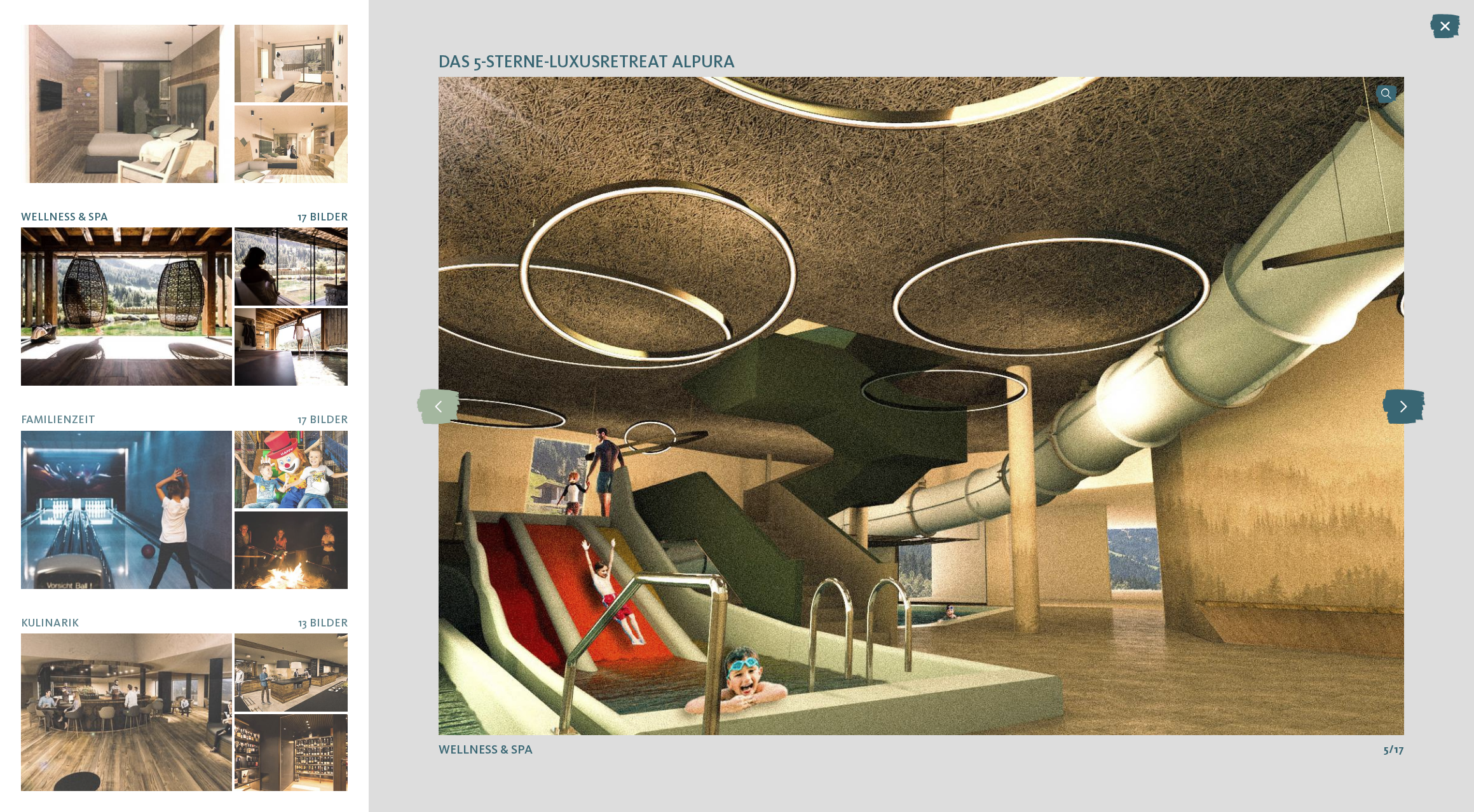
click at [1398, 407] on icon at bounding box center [1404, 406] width 43 height 35
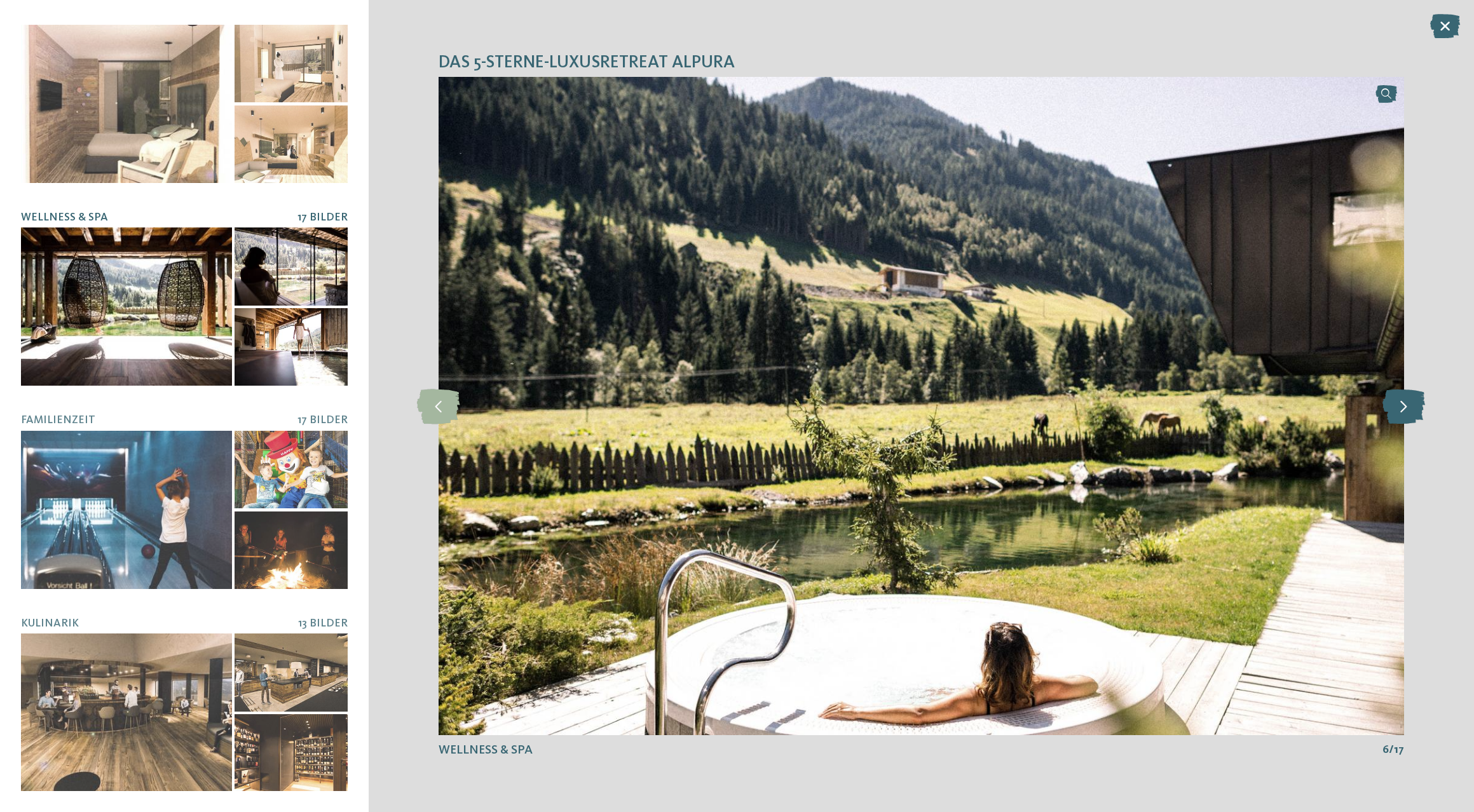
click at [1398, 407] on icon at bounding box center [1404, 406] width 43 height 35
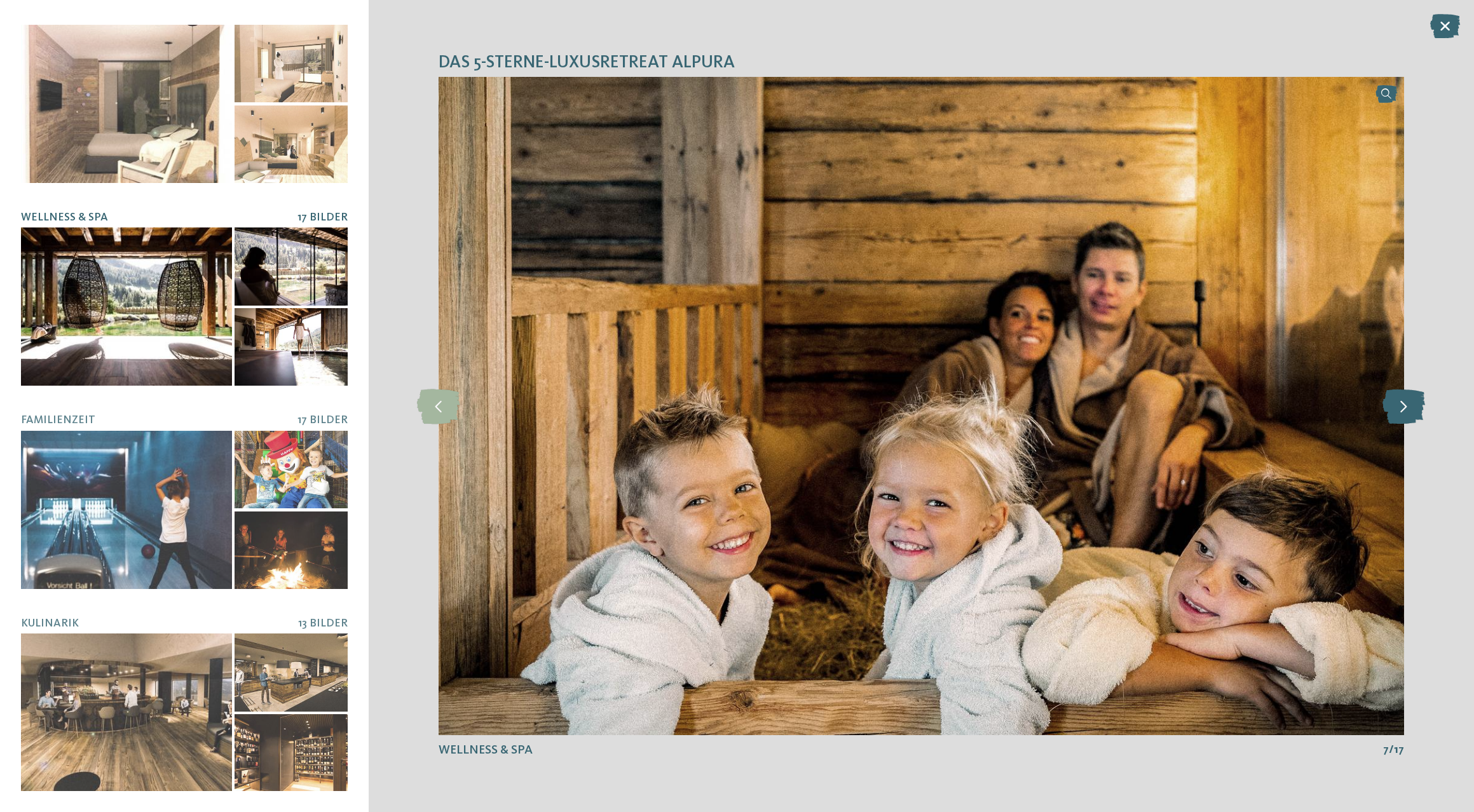
click at [1398, 407] on icon at bounding box center [1404, 406] width 43 height 35
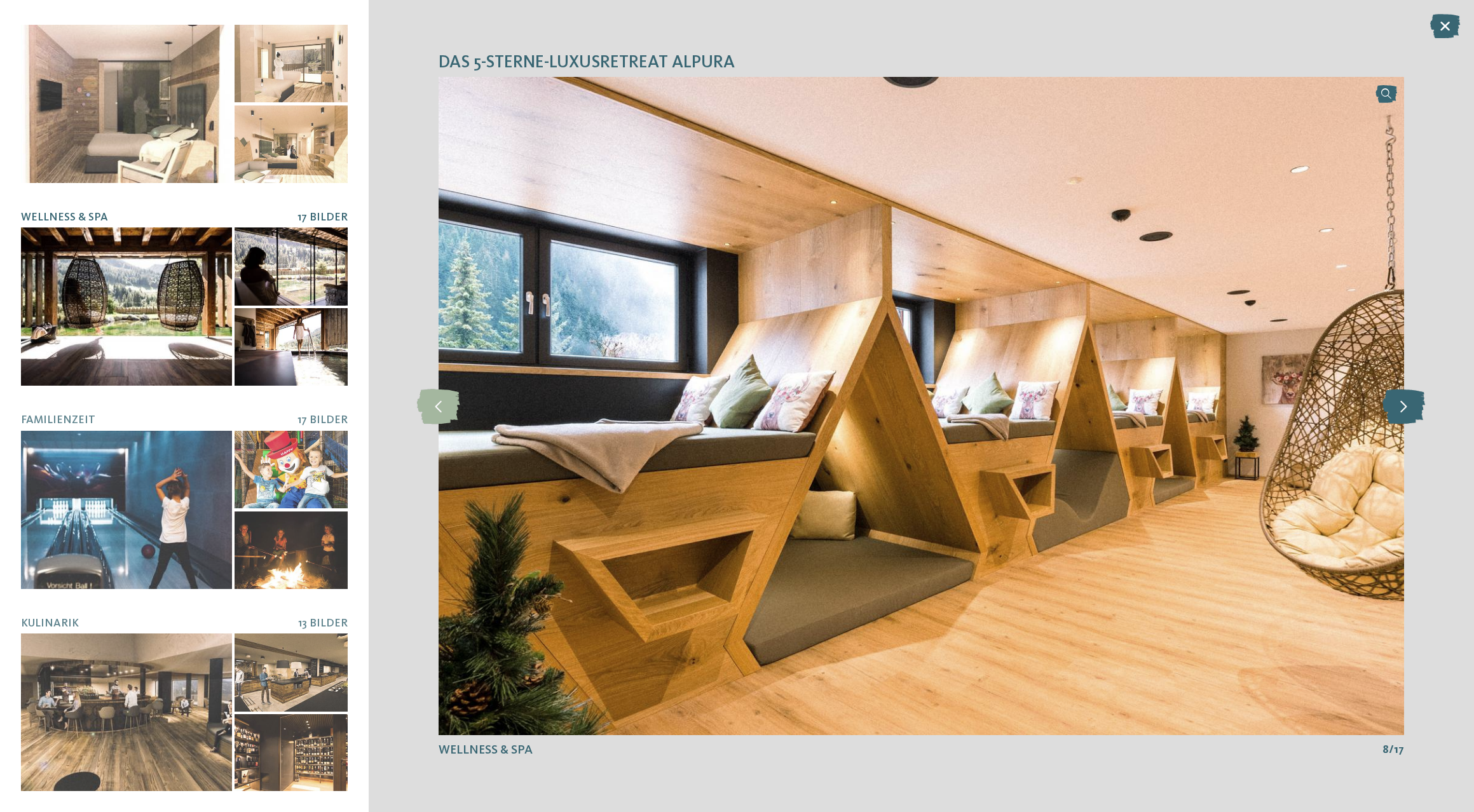
click at [1398, 407] on icon at bounding box center [1404, 406] width 43 height 35
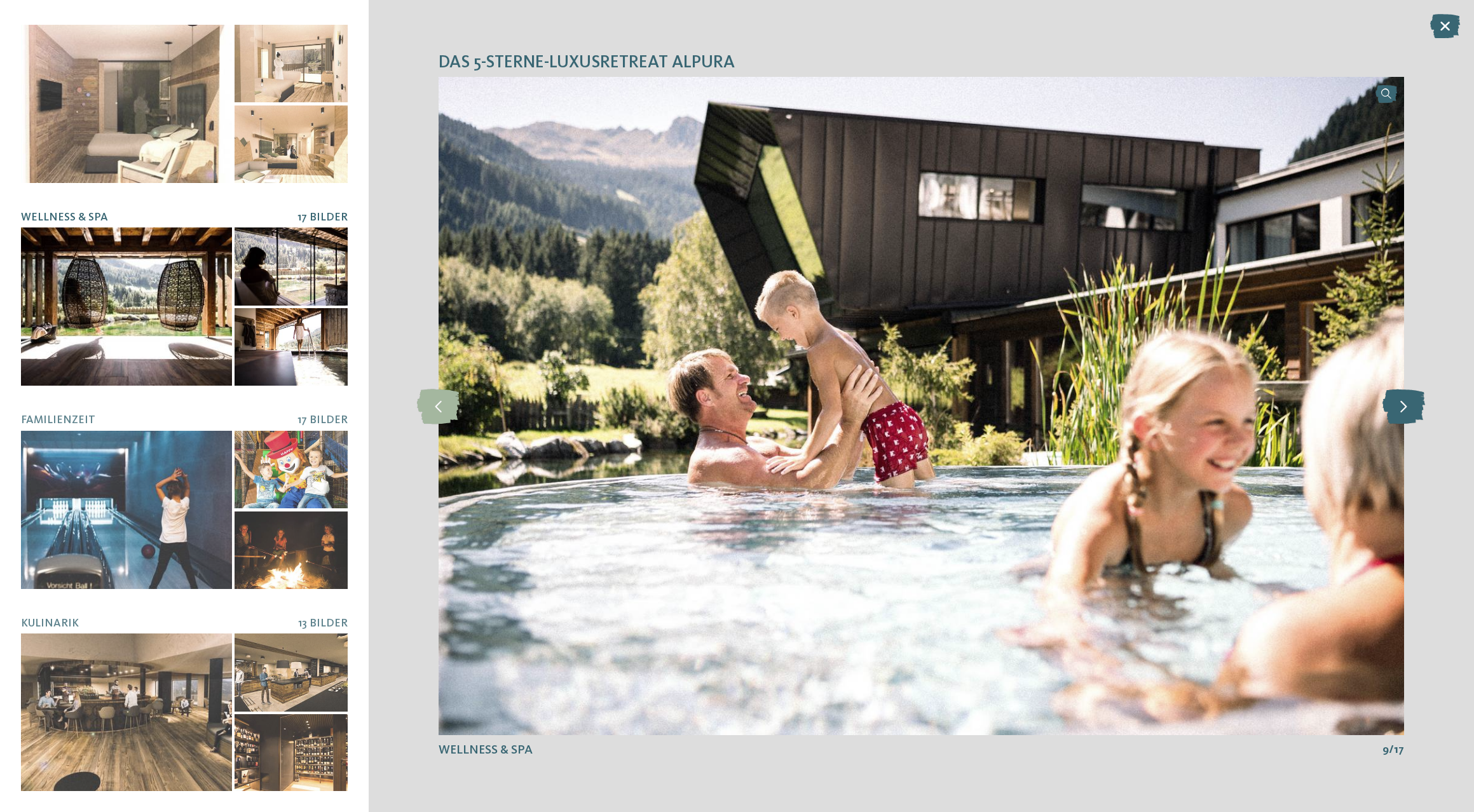
click at [1398, 407] on icon at bounding box center [1404, 406] width 43 height 35
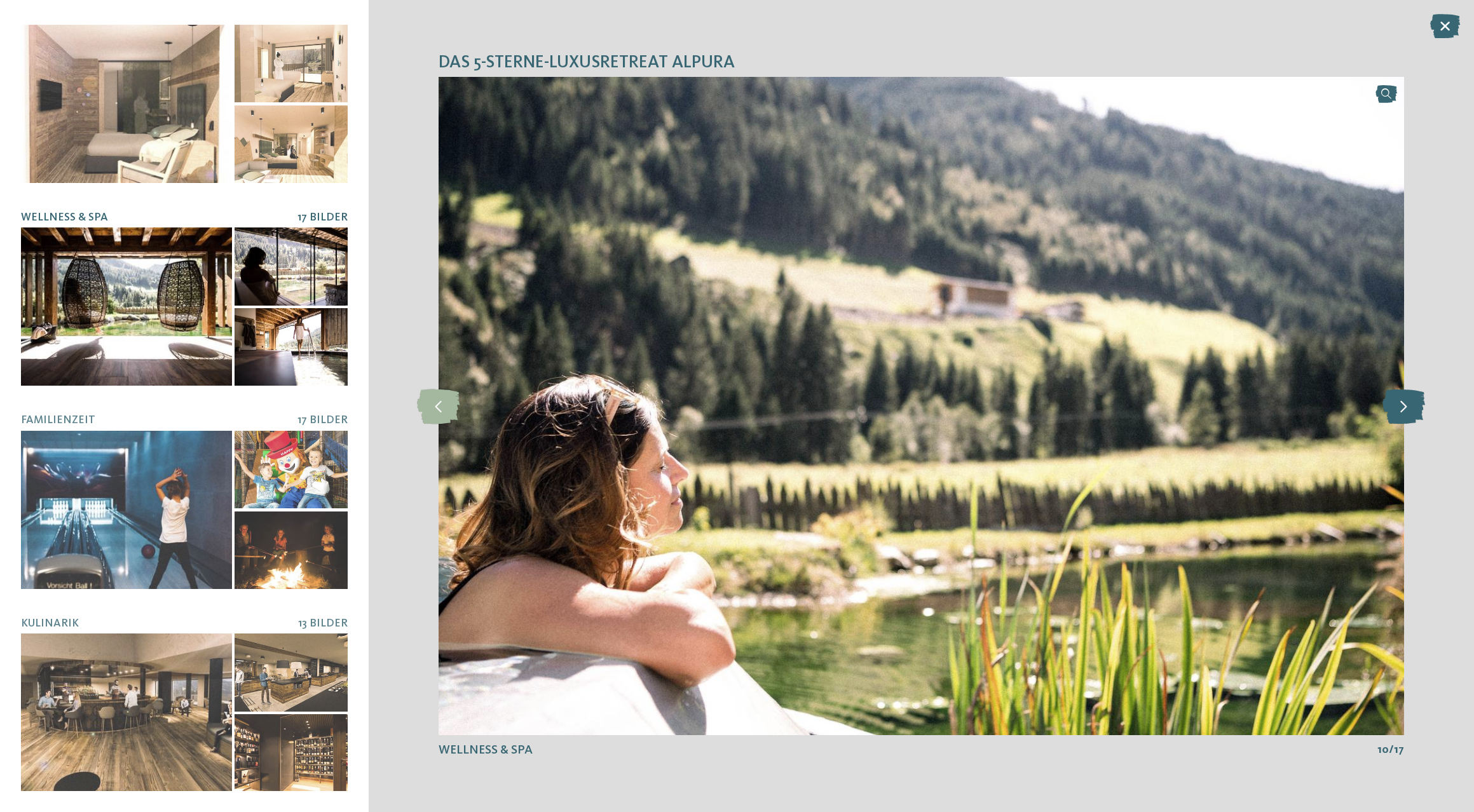
click at [1398, 407] on icon at bounding box center [1404, 406] width 43 height 35
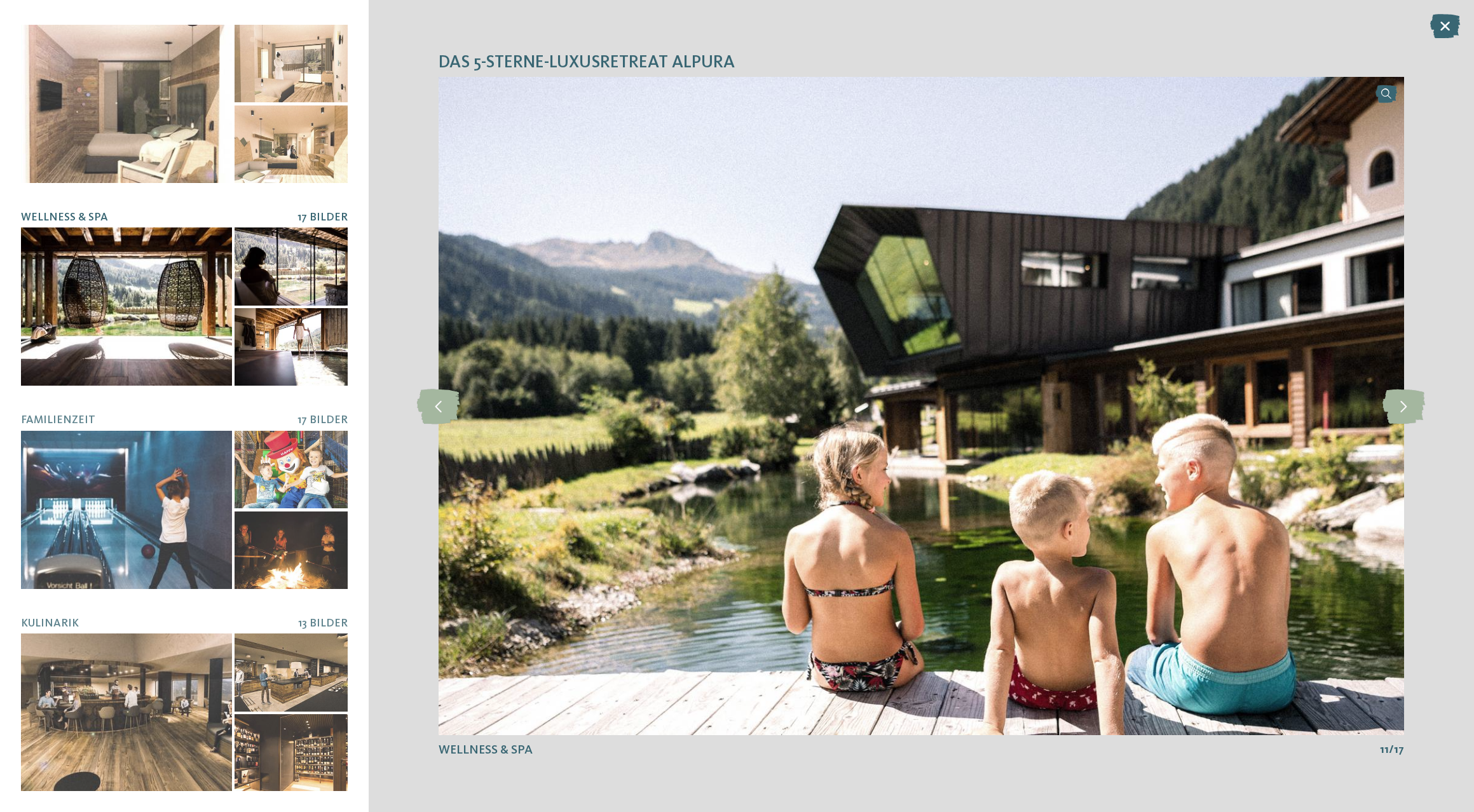
click at [1441, 32] on icon at bounding box center [1445, 26] width 30 height 24
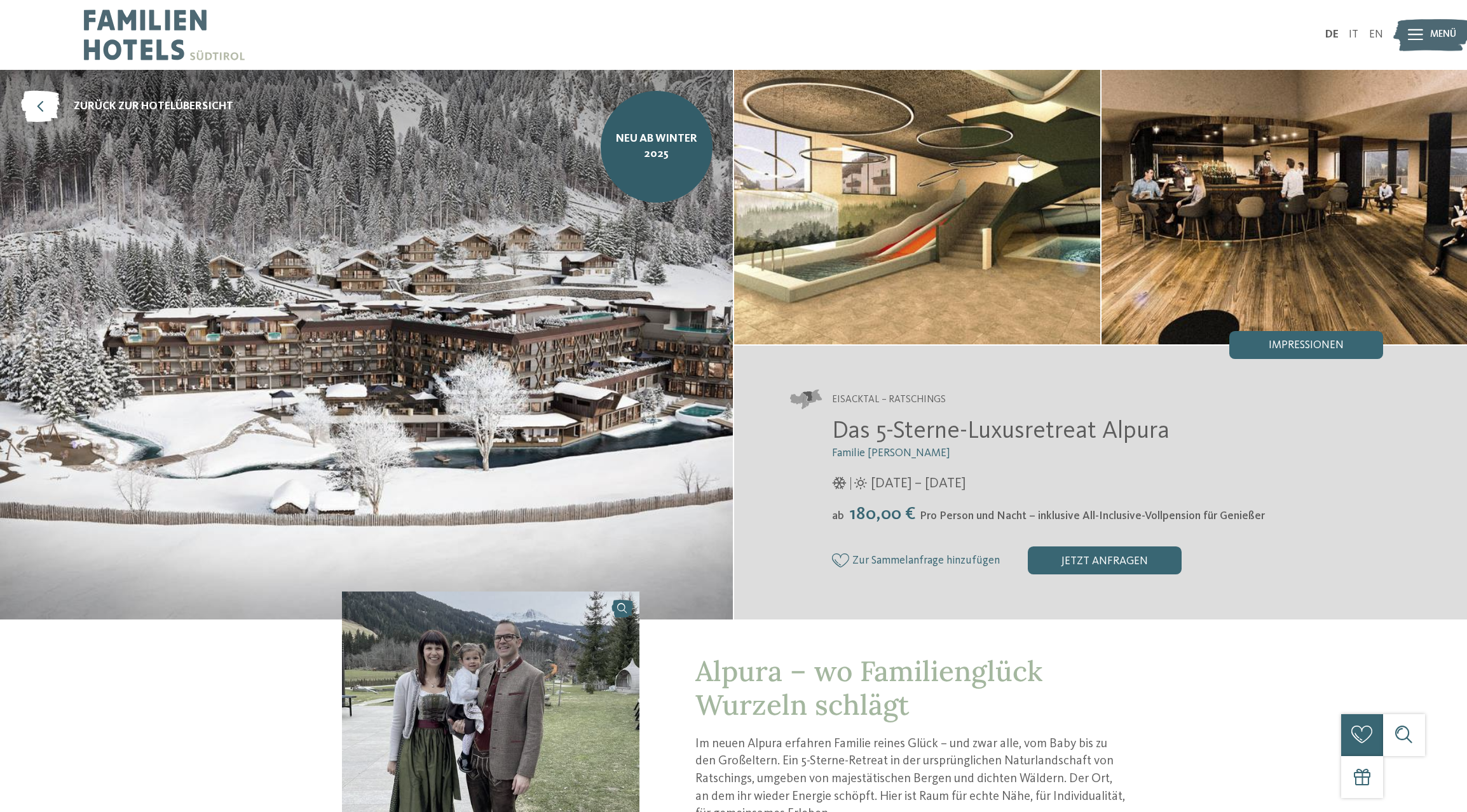
scroll to position [0, 0]
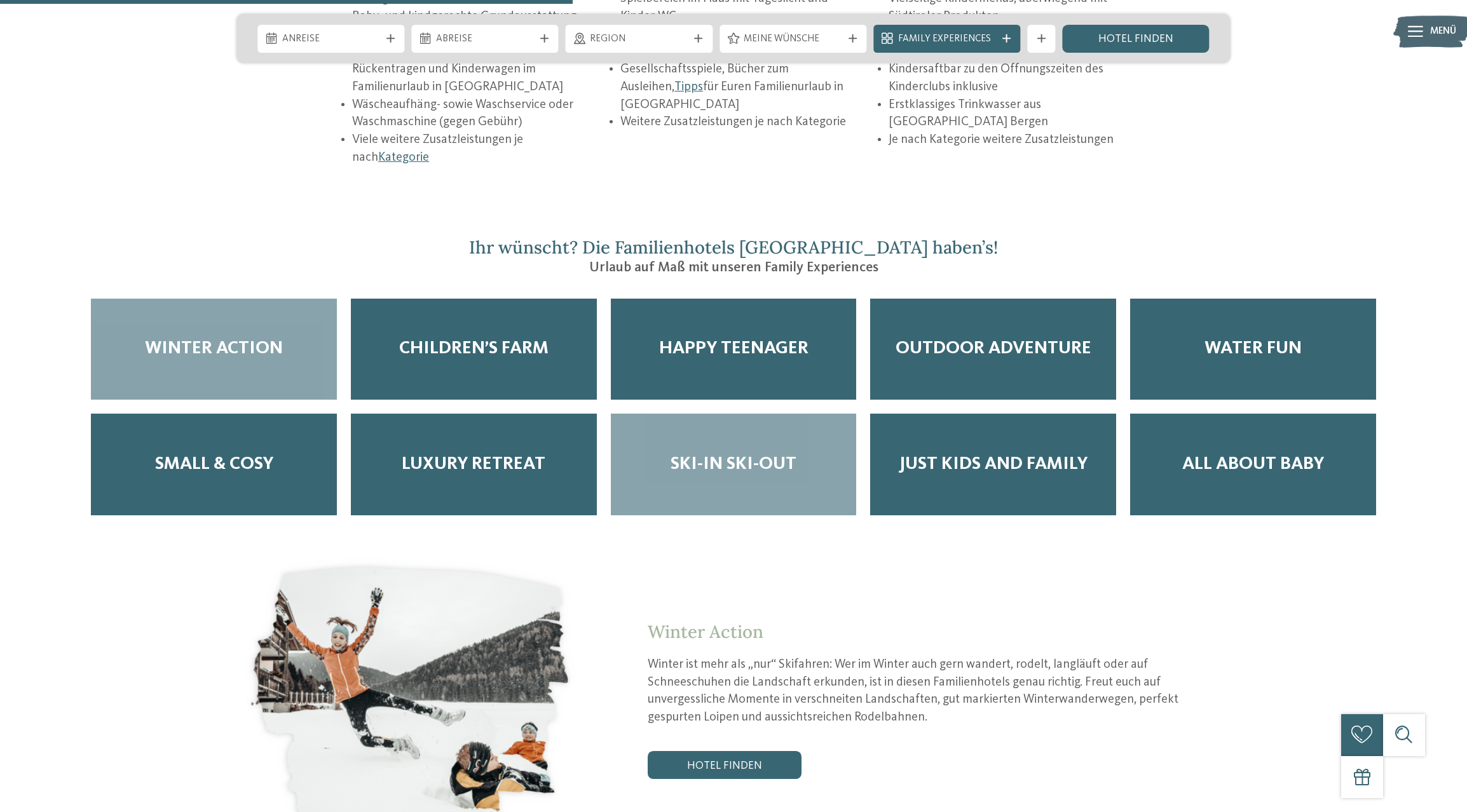
scroll to position [2437, 0]
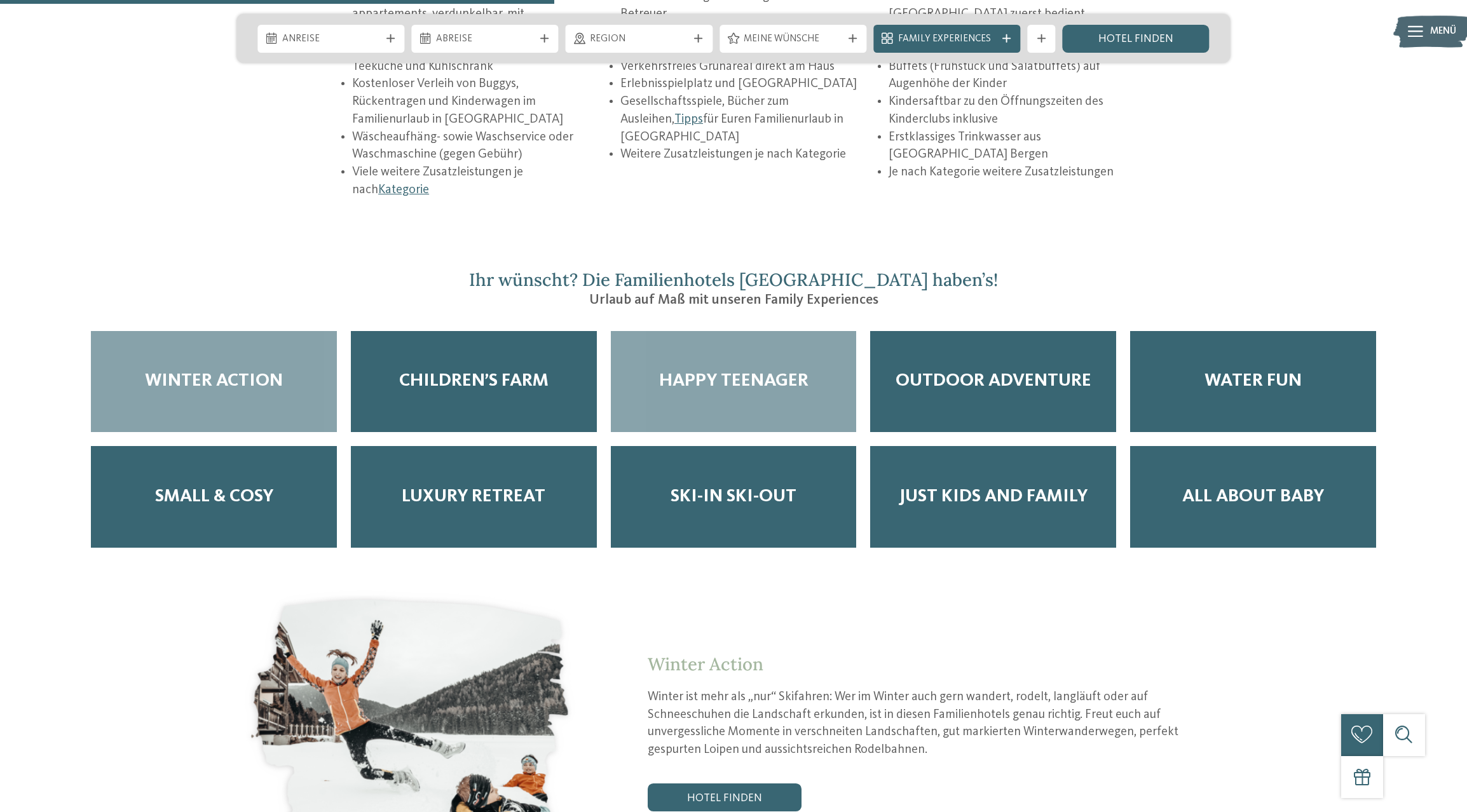
click at [747, 331] on div "Happy Teenager" at bounding box center [734, 381] width 246 height 102
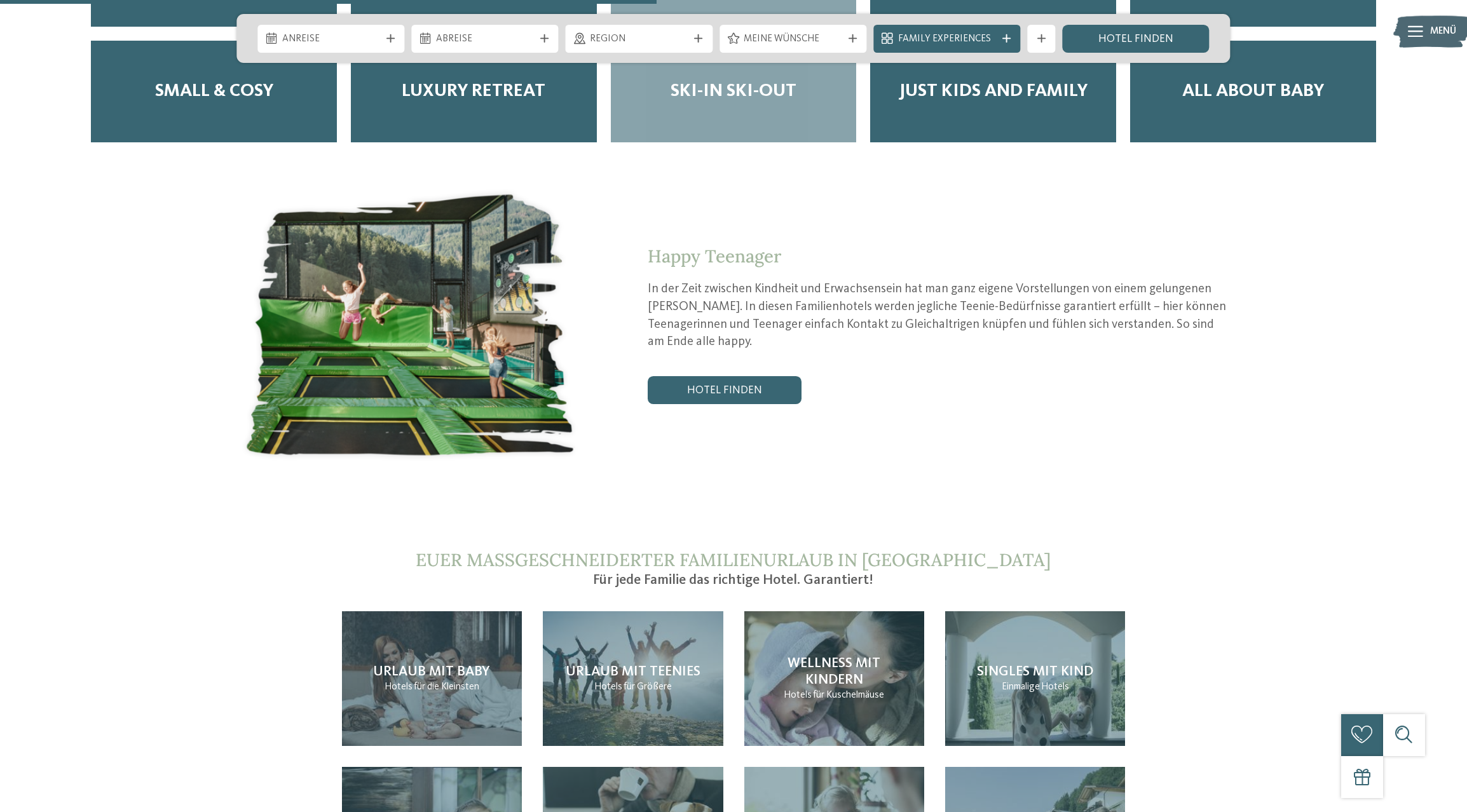
scroll to position [2926, 0]
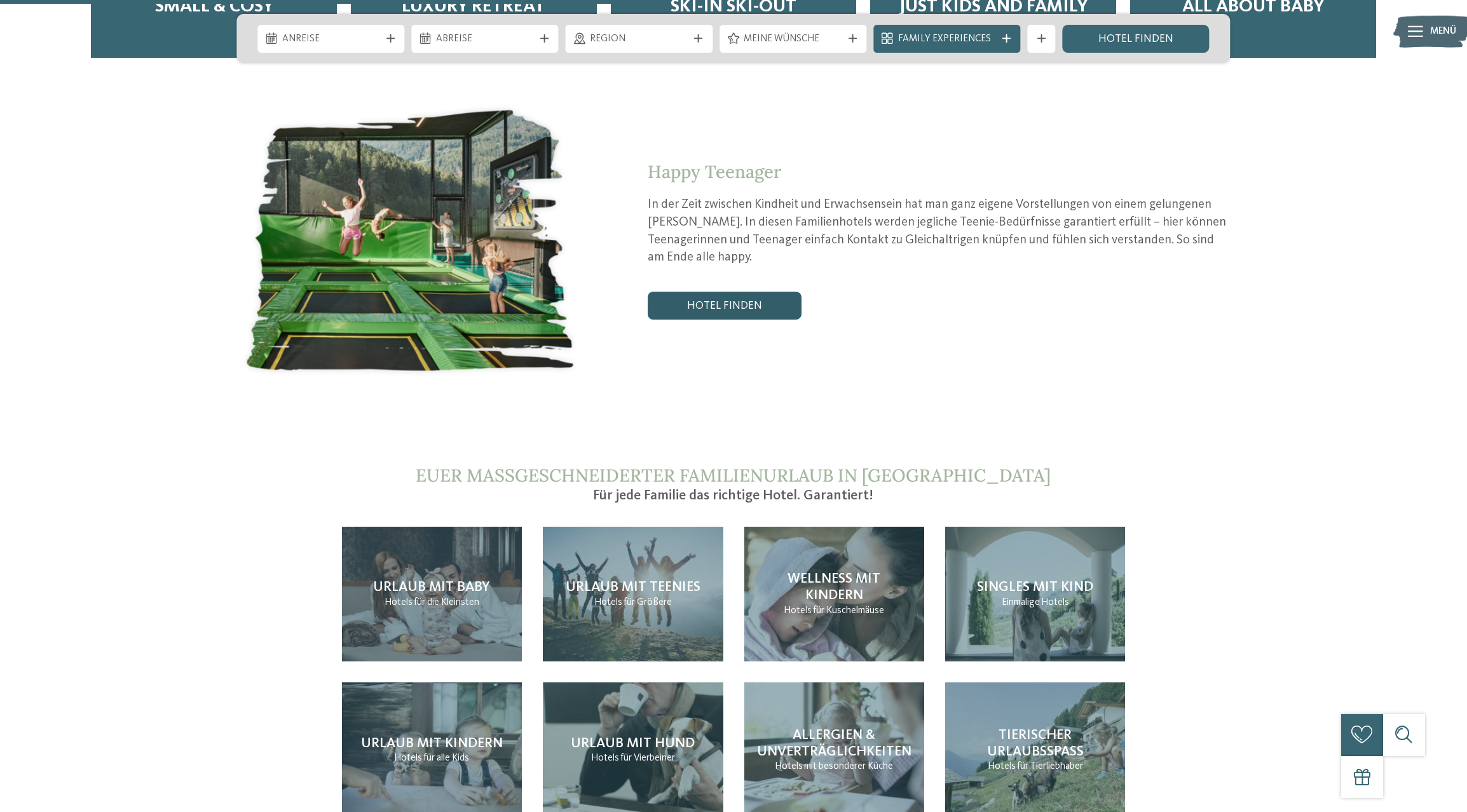
click at [723, 292] on link "Hotel finden" at bounding box center [725, 305] width 154 height 28
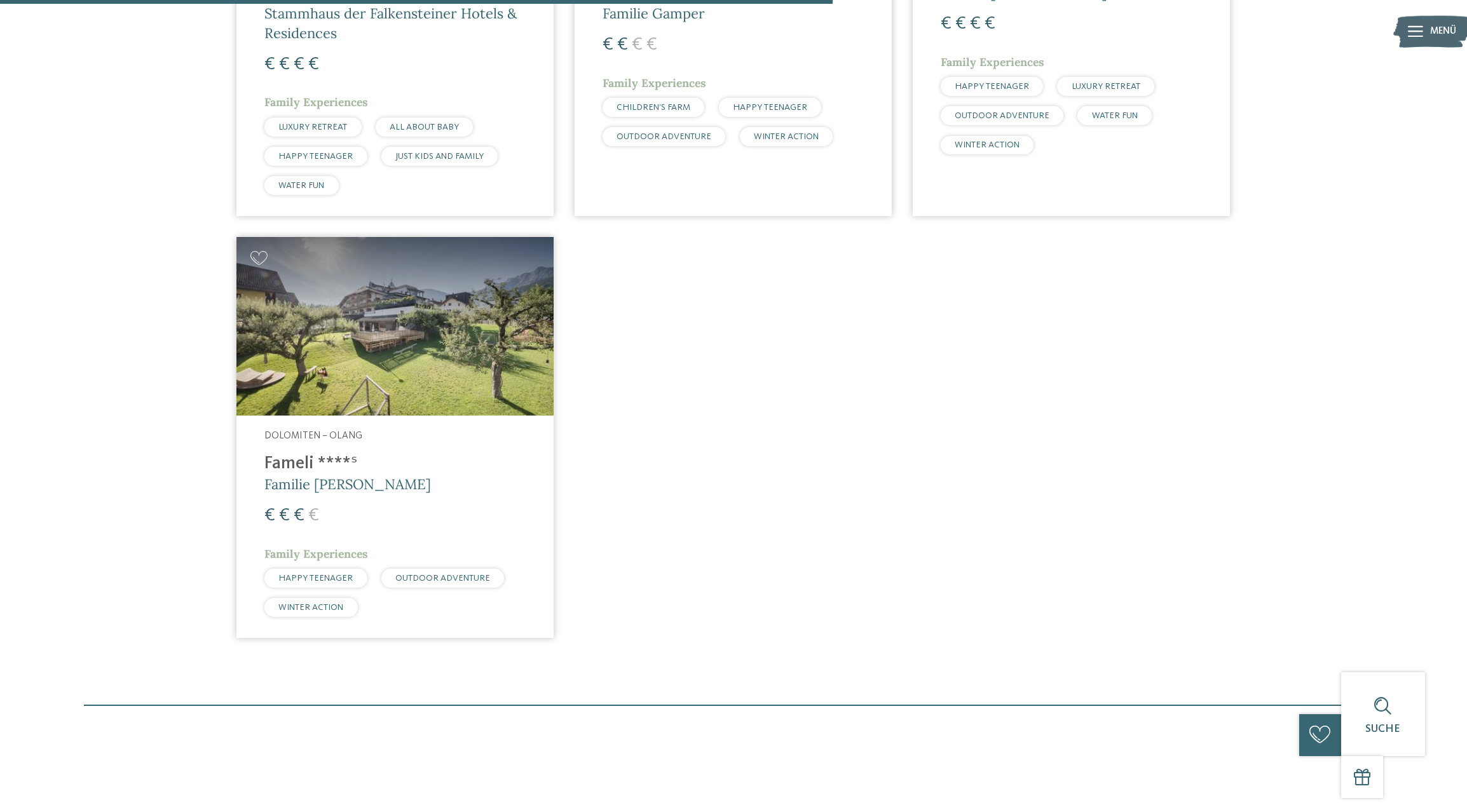
scroll to position [803, 0]
click at [359, 299] on img at bounding box center [395, 324] width 317 height 178
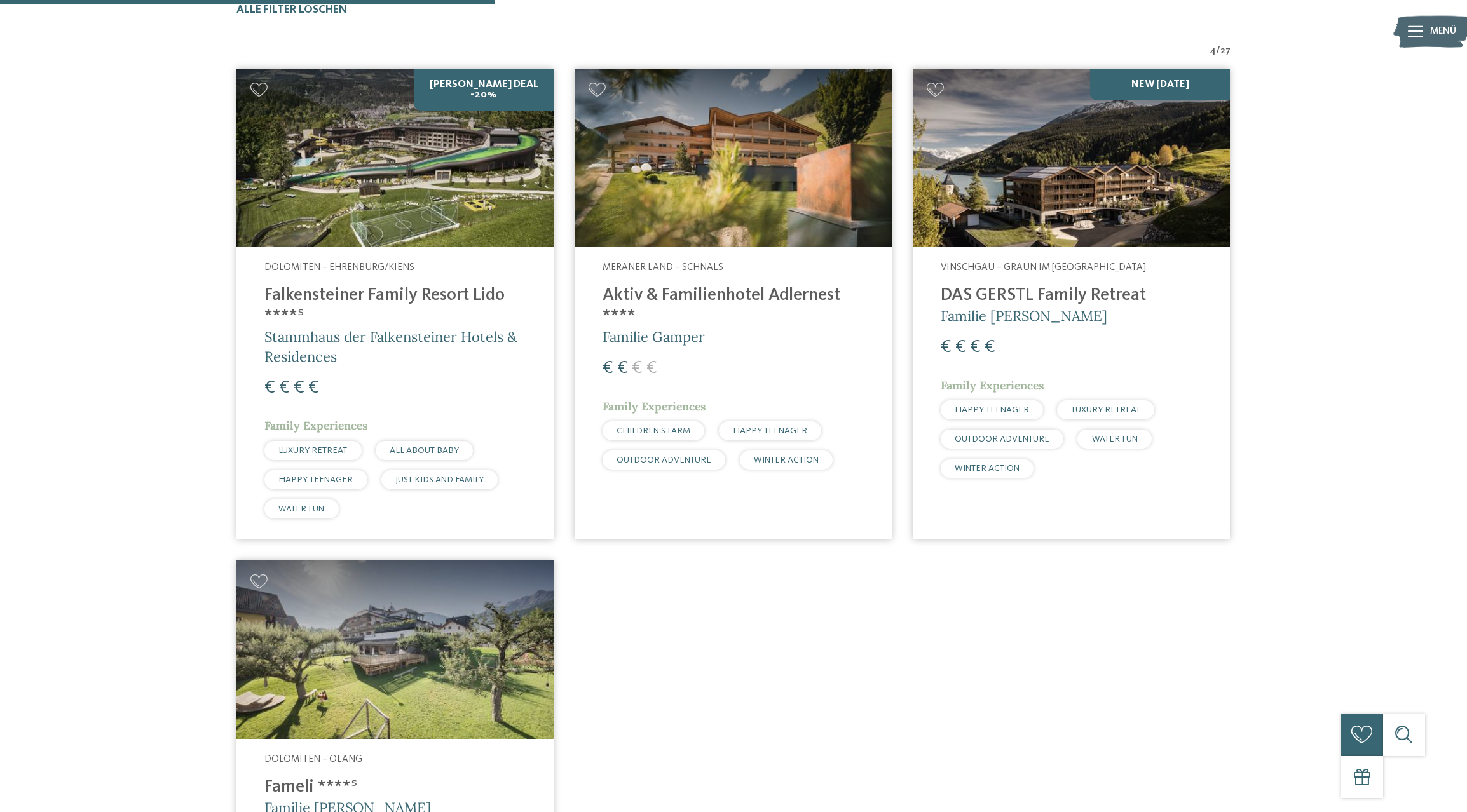
scroll to position [482, 0]
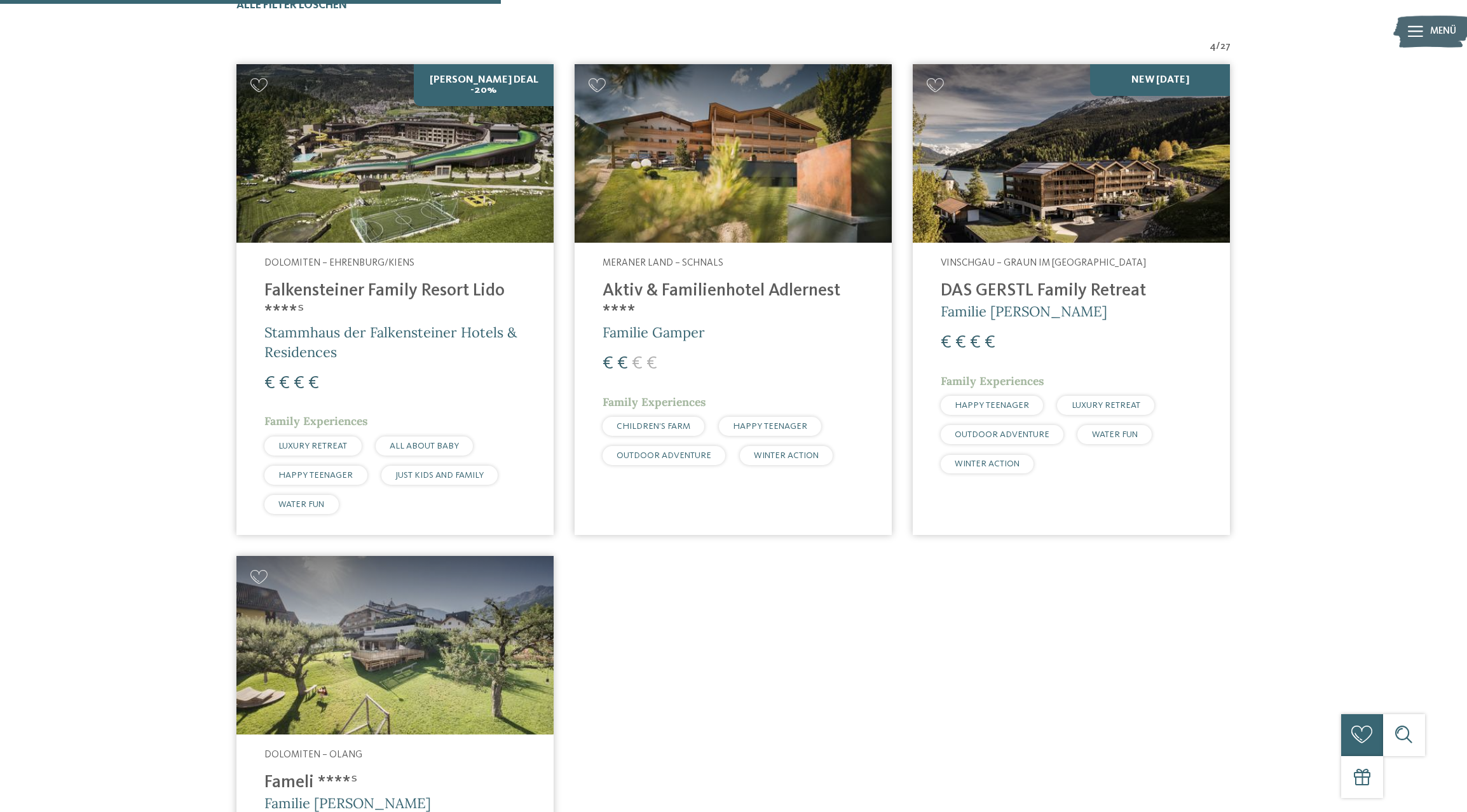
click at [409, 215] on img at bounding box center [395, 153] width 317 height 178
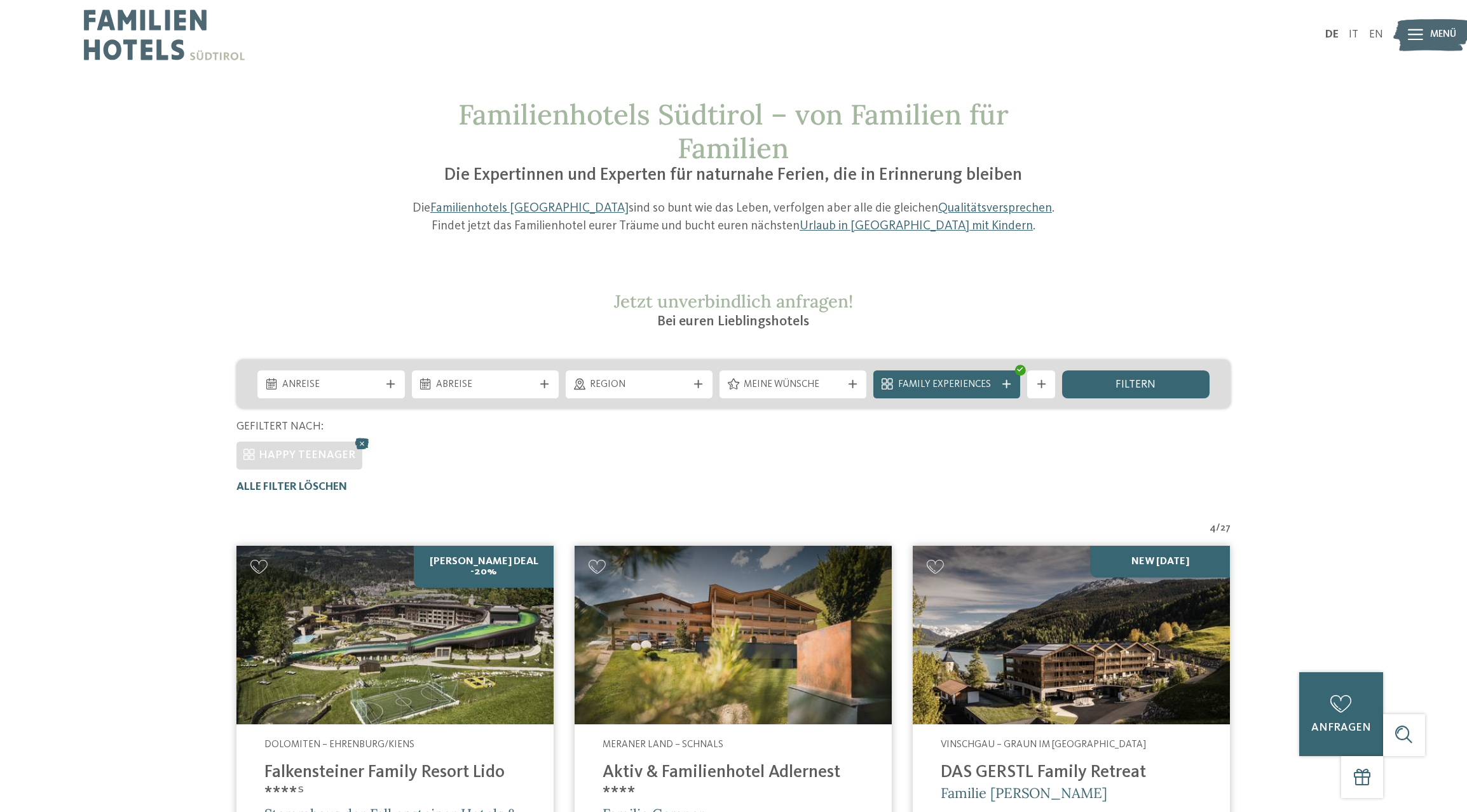
scroll to position [0, 0]
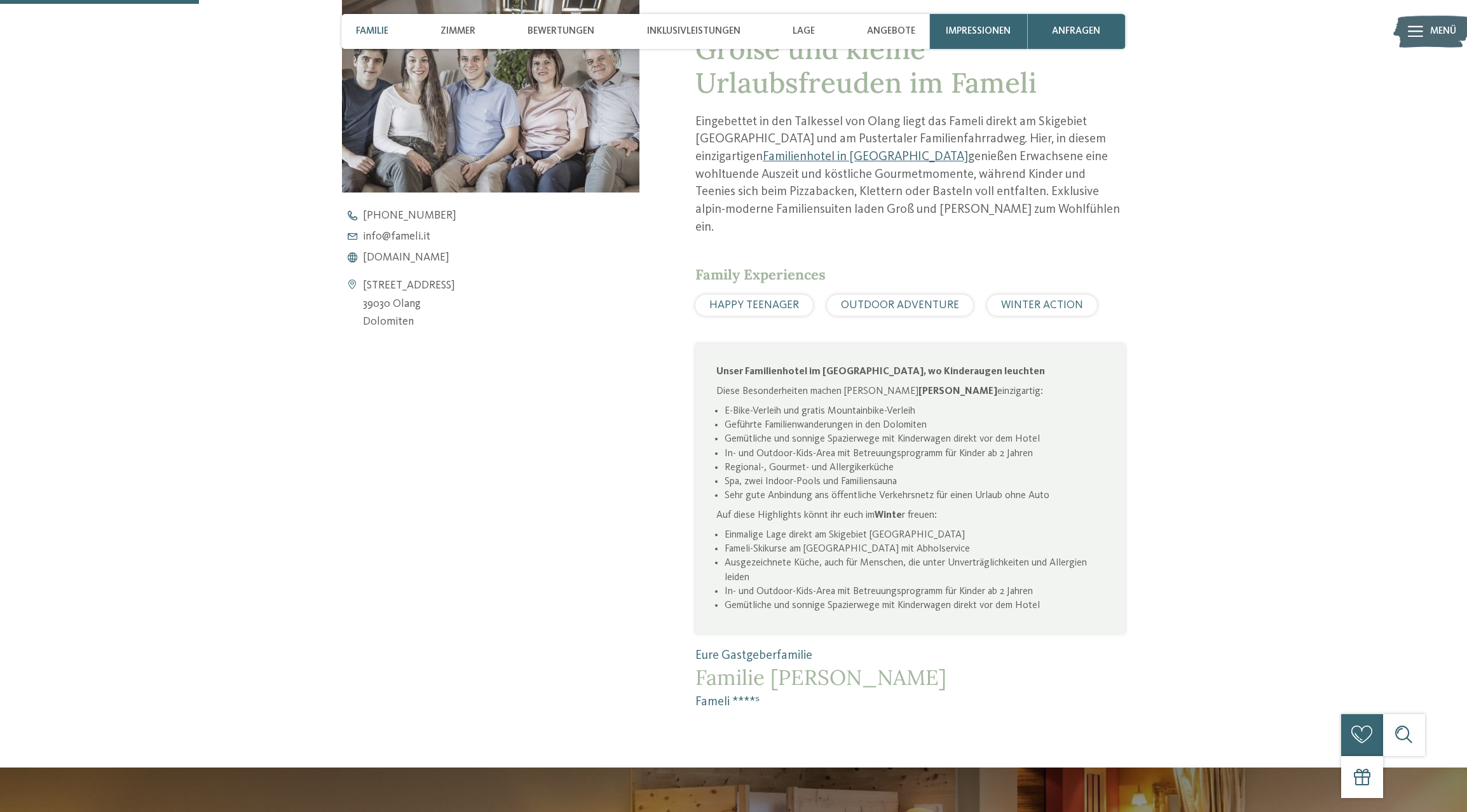
scroll to position [623, 0]
click at [407, 259] on span "[DOMAIN_NAME]" at bounding box center [406, 257] width 86 height 11
